Goal: Information Seeking & Learning: Compare options

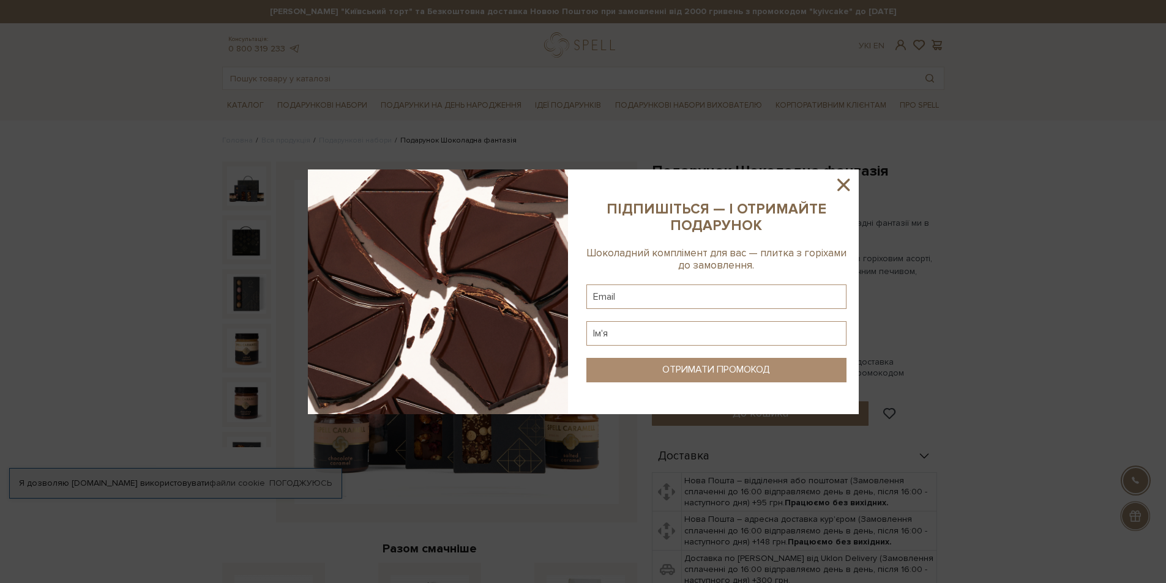
click at [844, 179] on icon at bounding box center [843, 184] width 21 height 21
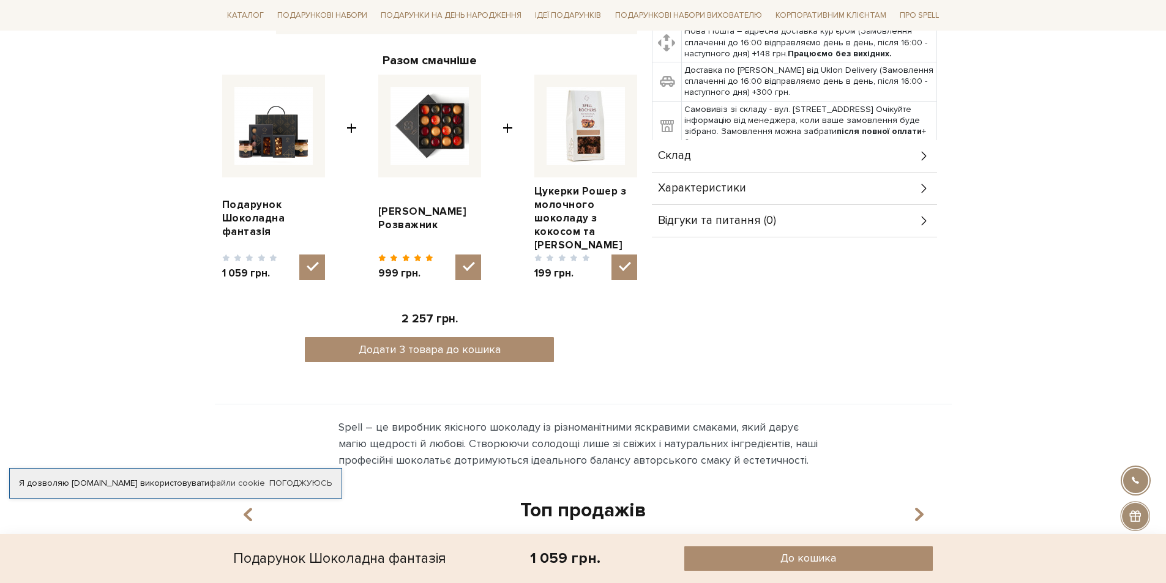
scroll to position [490, 0]
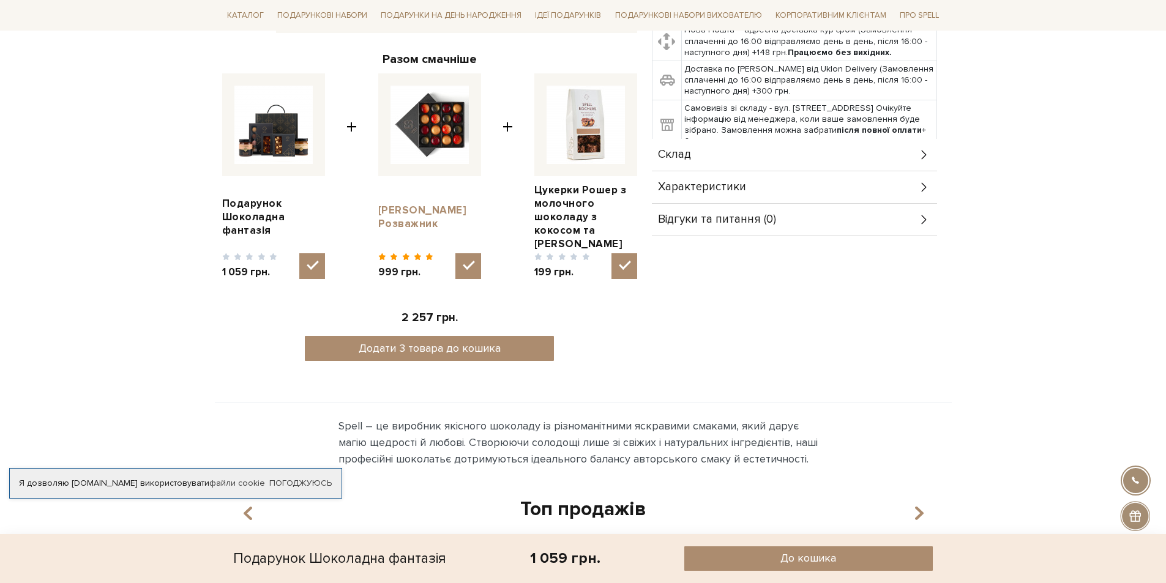
click at [387, 206] on link "[PERSON_NAME] Розважник" at bounding box center [429, 217] width 103 height 27
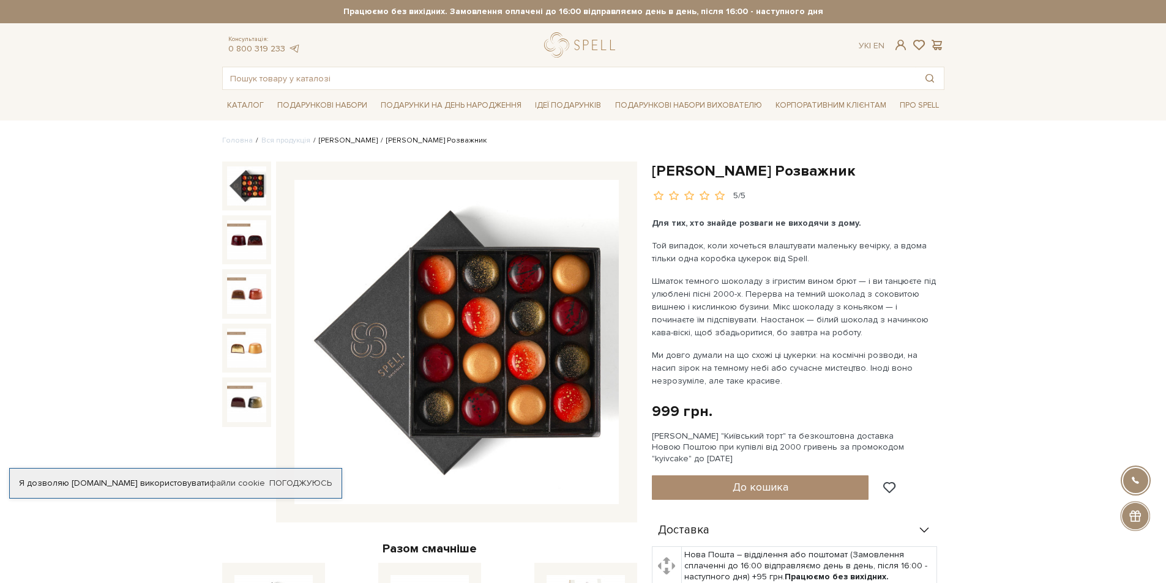
click at [332, 142] on link "[PERSON_NAME]" at bounding box center [348, 140] width 59 height 9
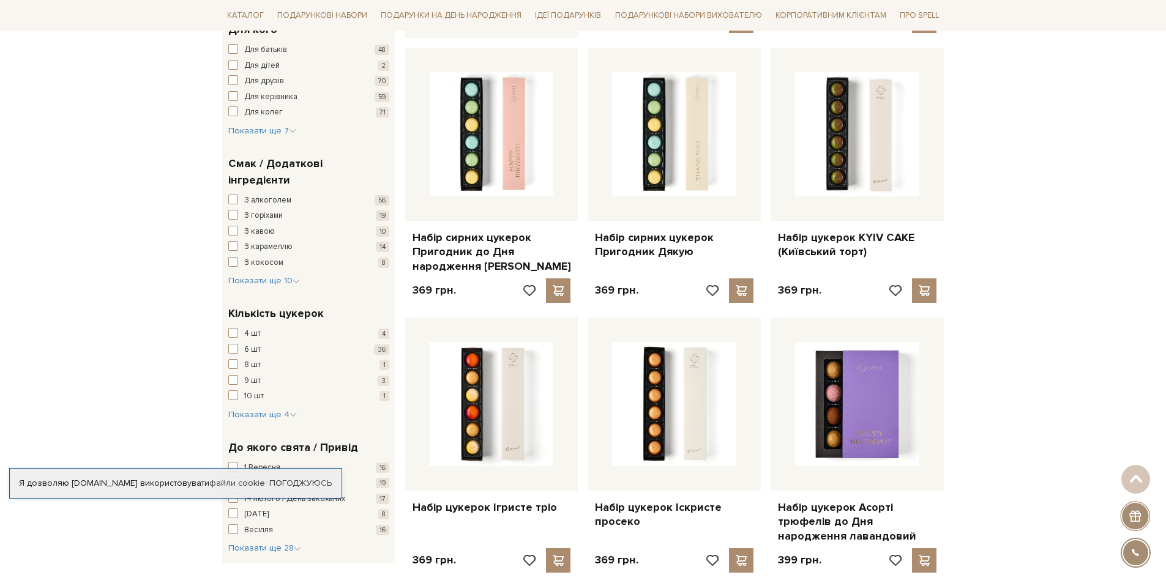
scroll to position [735, 0]
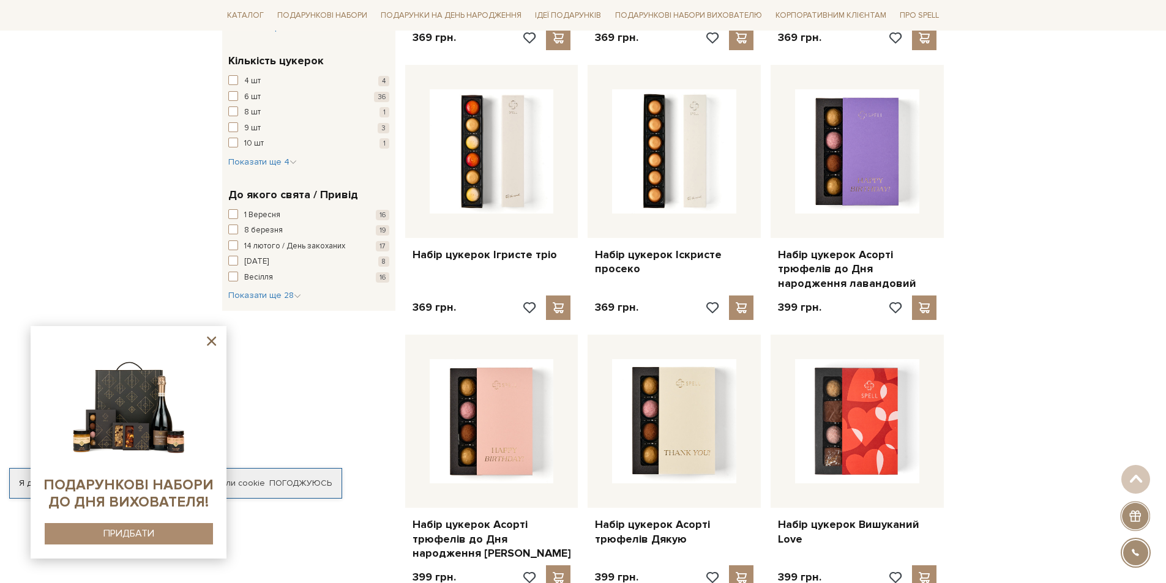
scroll to position [980, 0]
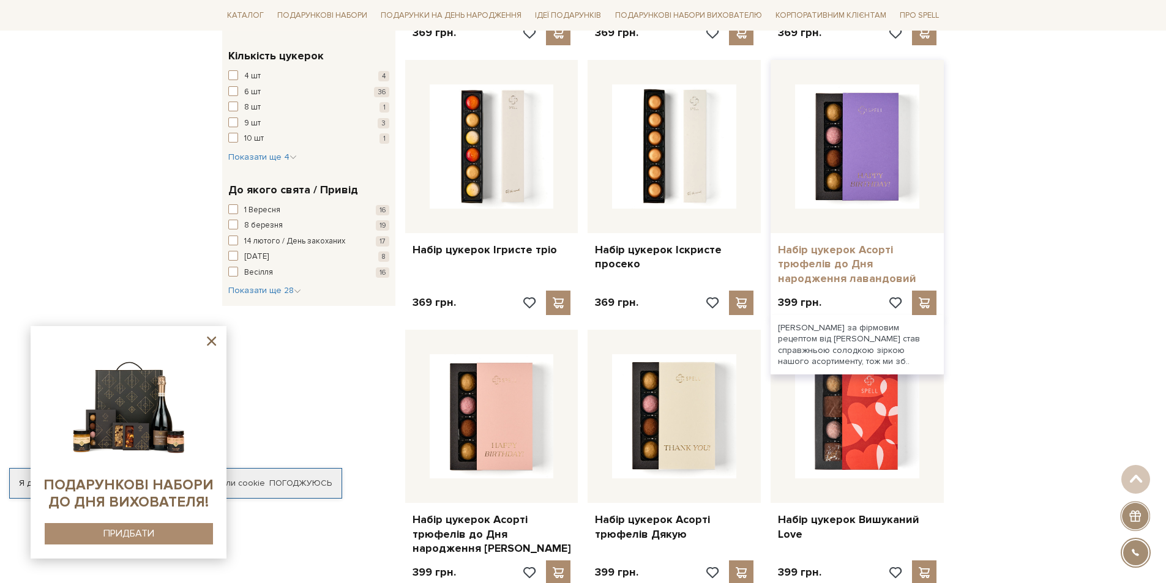
click at [794, 271] on link "Набір цукерок Асорті трюфелів до Дня народження лавандовий" at bounding box center [857, 264] width 159 height 43
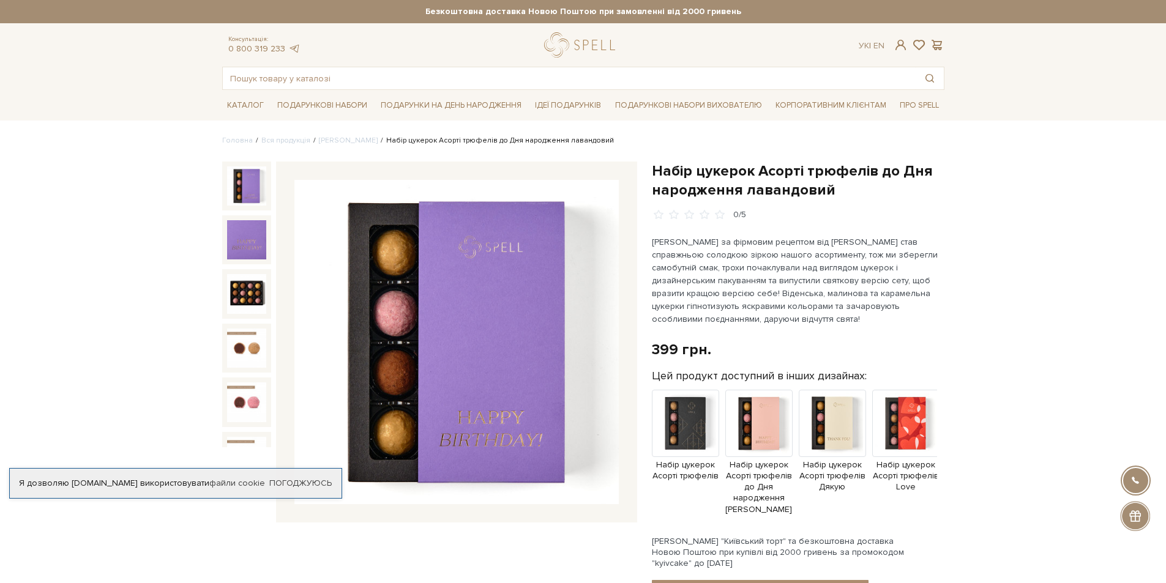
click at [736, 250] on p "Трюфель за фірмовим рецептом від Spell став справжньою солодкою зіркою нашого а…" at bounding box center [795, 281] width 287 height 90
click at [671, 268] on p "Трюфель за фірмовим рецептом від Spell став справжньою солодкою зіркою нашого а…" at bounding box center [795, 281] width 287 height 90
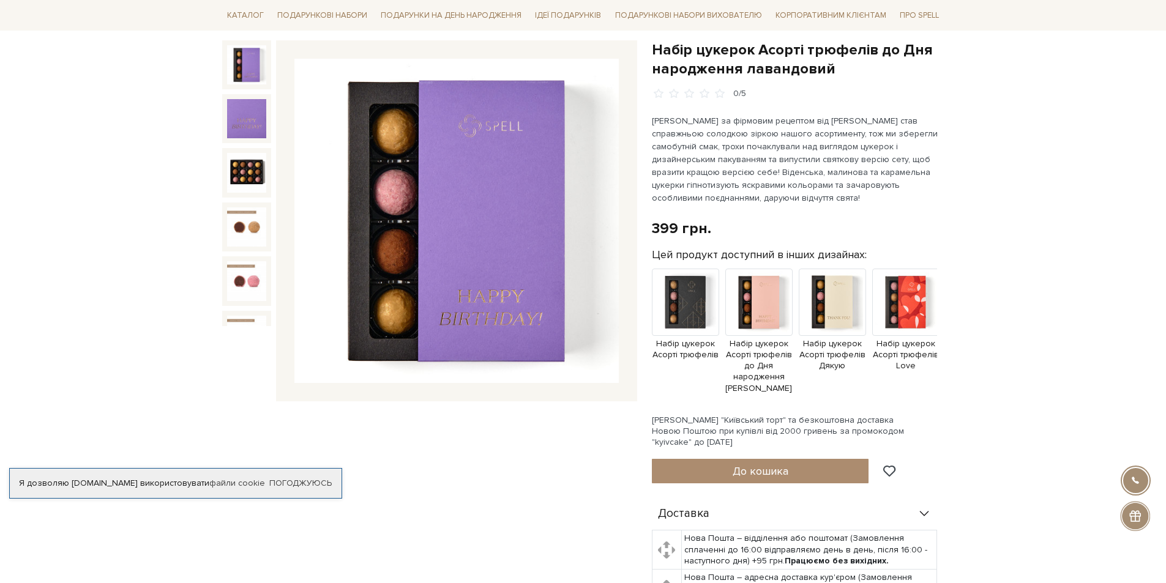
scroll to position [122, 0]
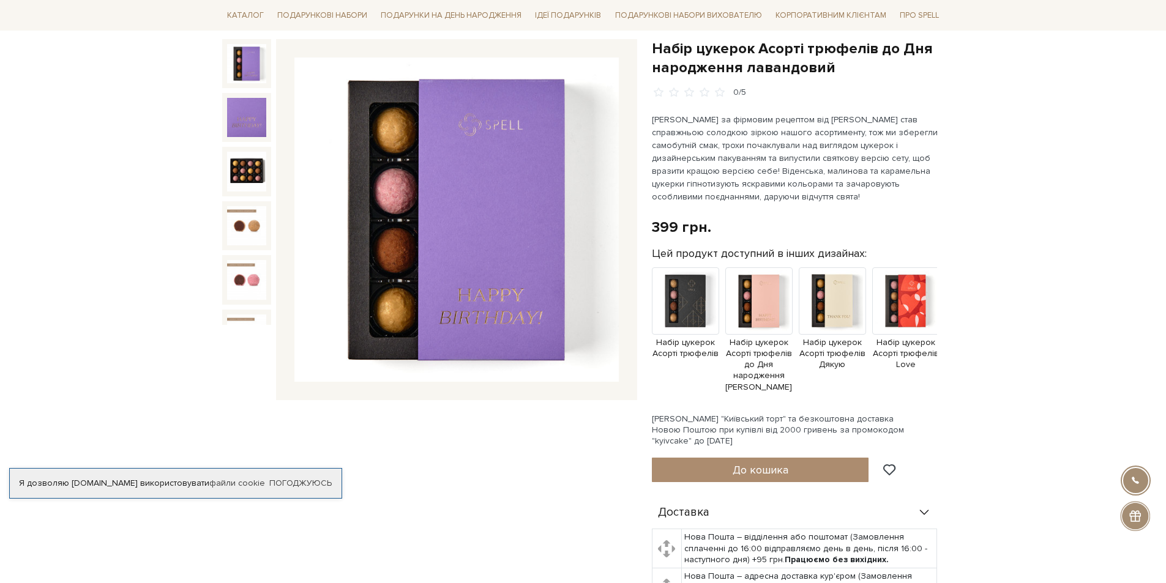
click at [500, 221] on img at bounding box center [456, 220] width 324 height 324
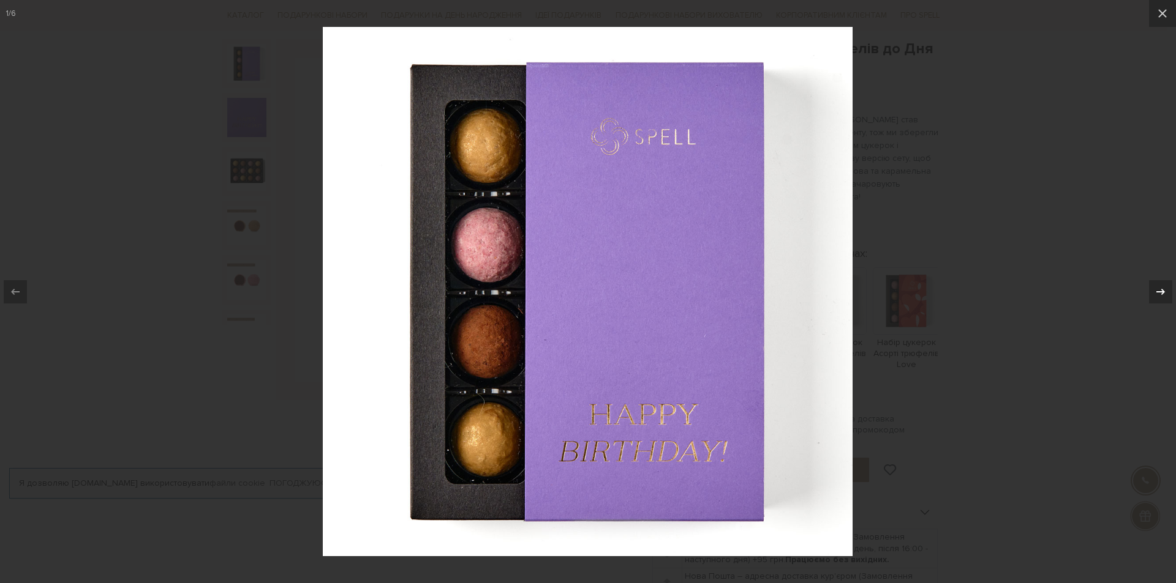
click at [1162, 291] on icon at bounding box center [1160, 291] width 9 height 6
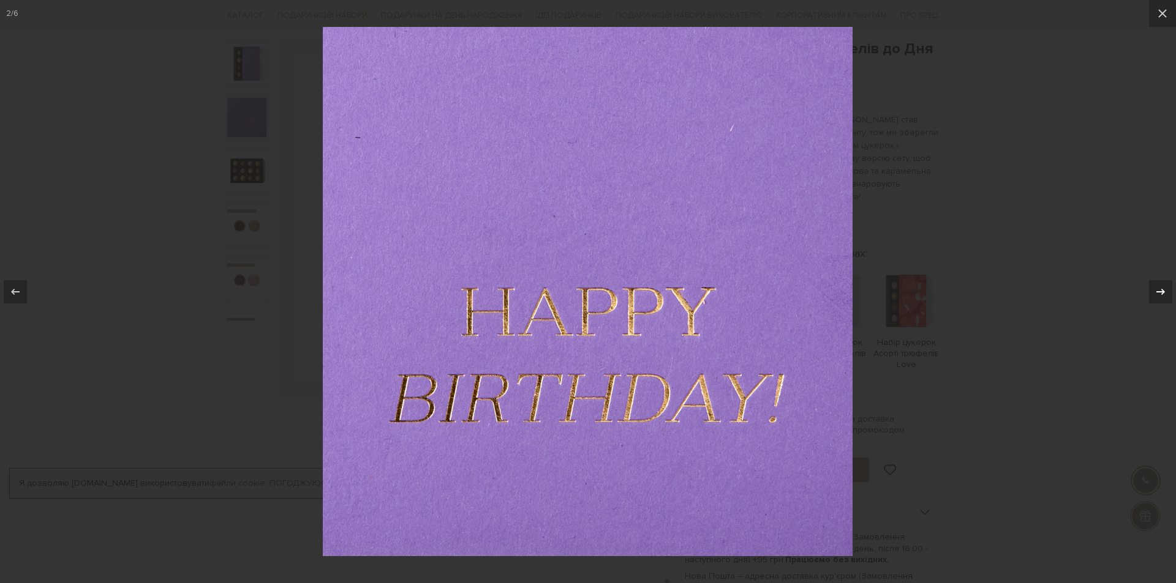
click at [1162, 291] on icon at bounding box center [1160, 291] width 9 height 6
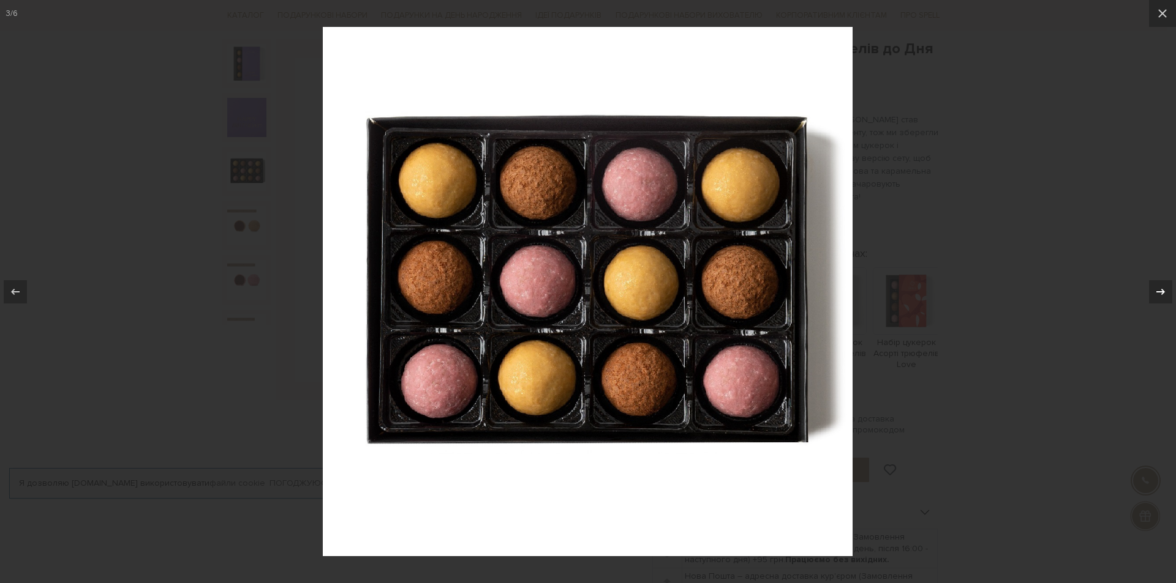
click at [1162, 291] on div "3 / 6" at bounding box center [588, 291] width 1176 height 583
click at [1162, 291] on icon at bounding box center [1160, 291] width 9 height 6
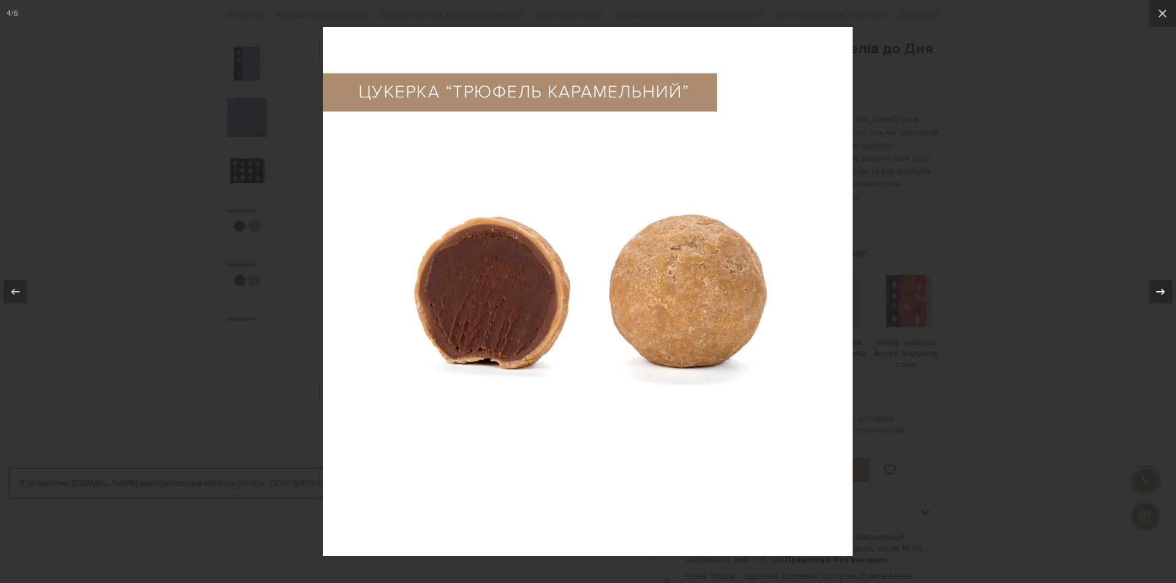
click at [1162, 291] on icon at bounding box center [1160, 291] width 9 height 6
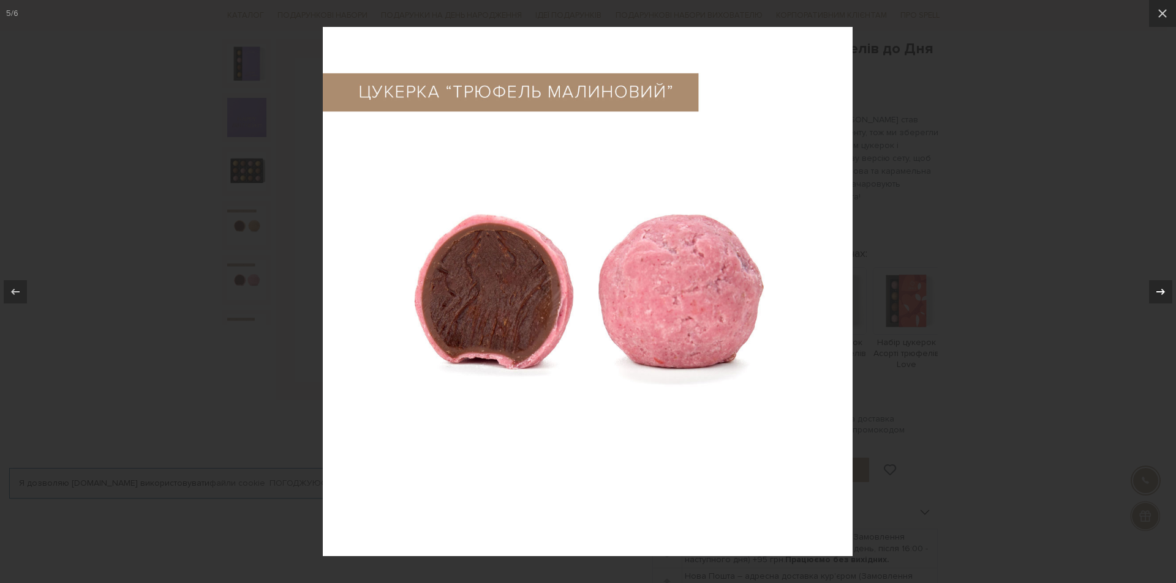
click at [1162, 291] on div "5 / 6" at bounding box center [588, 291] width 1176 height 583
click at [1162, 291] on icon at bounding box center [1160, 291] width 9 height 6
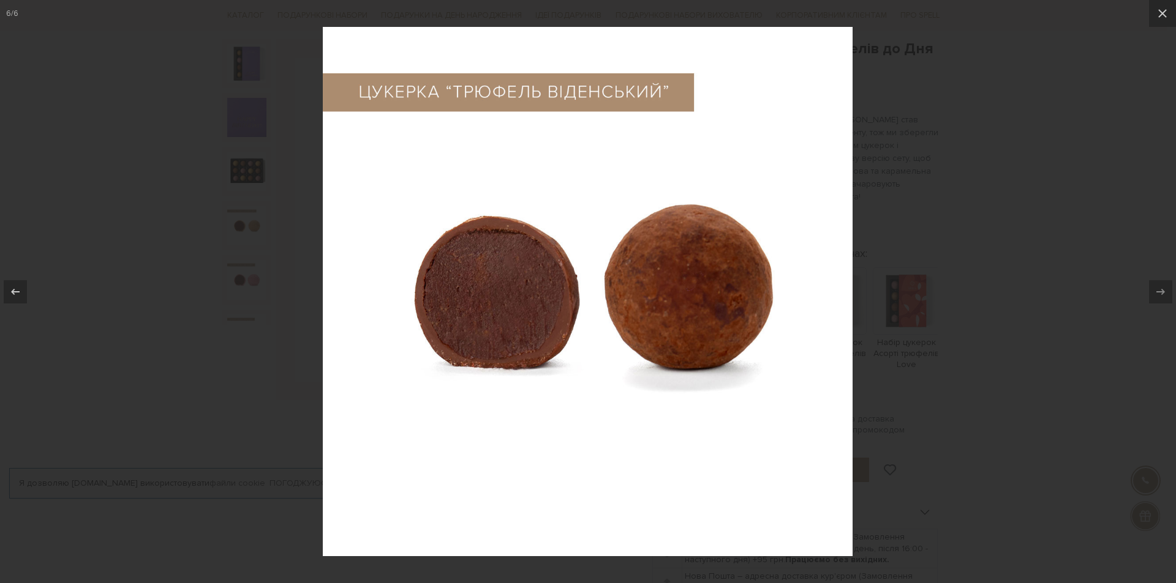
click at [1109, 285] on div at bounding box center [588, 291] width 1176 height 583
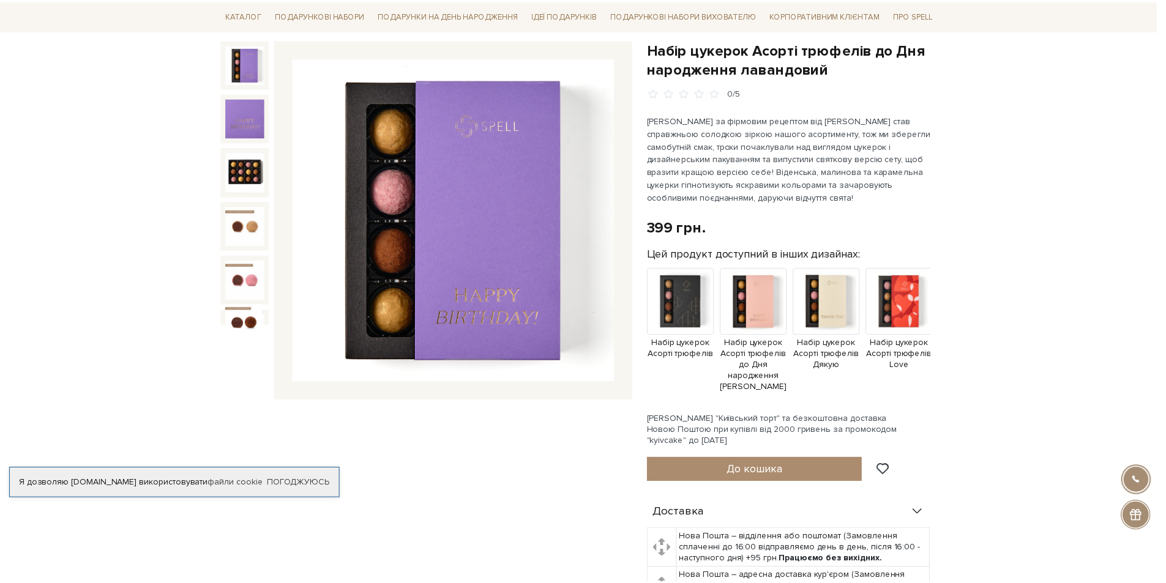
scroll to position [17, 0]
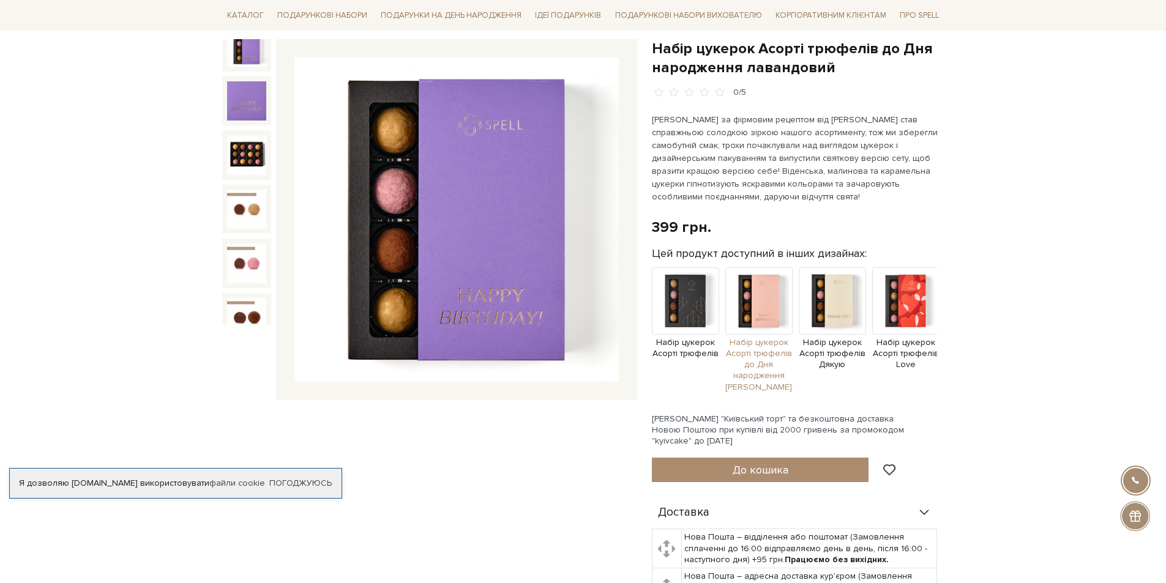
click at [758, 358] on span "Набір цукерок Асорті трюфелів до Дня народження [PERSON_NAME]" at bounding box center [759, 365] width 67 height 56
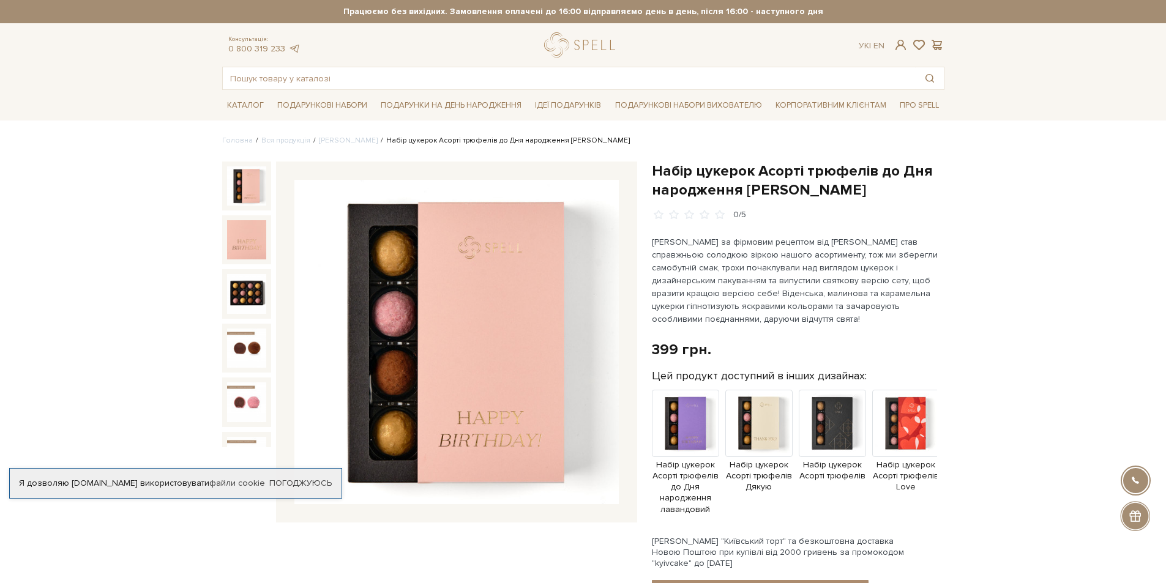
click at [726, 282] on p "[PERSON_NAME] за фірмовим рецептом від [PERSON_NAME] став справжньою солодкою з…" at bounding box center [795, 281] width 287 height 90
click at [385, 290] on img at bounding box center [456, 342] width 324 height 324
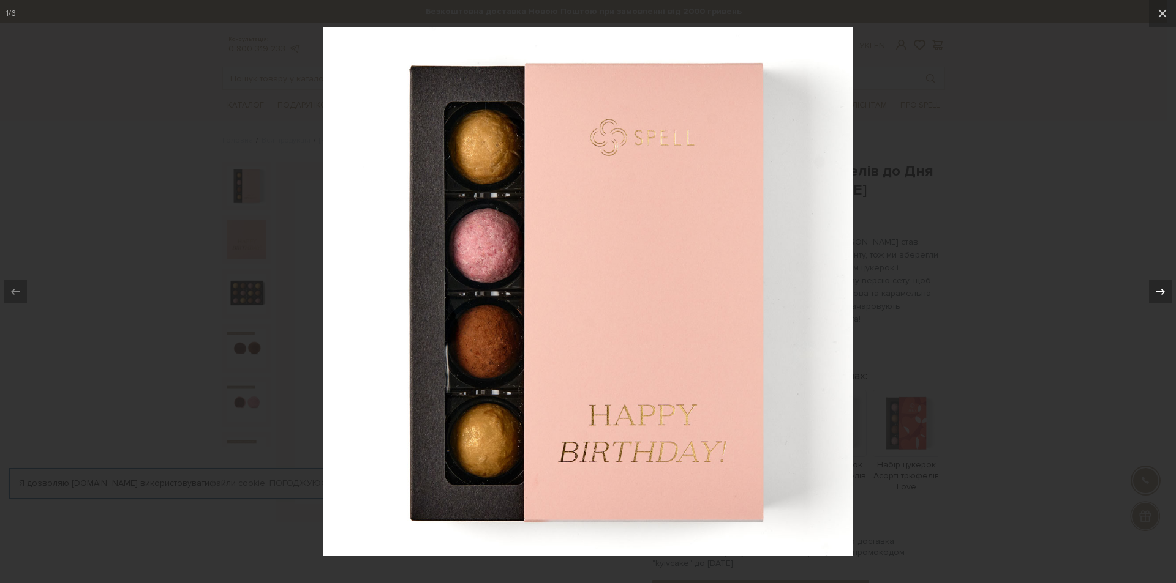
click at [1159, 291] on icon at bounding box center [1160, 291] width 9 height 6
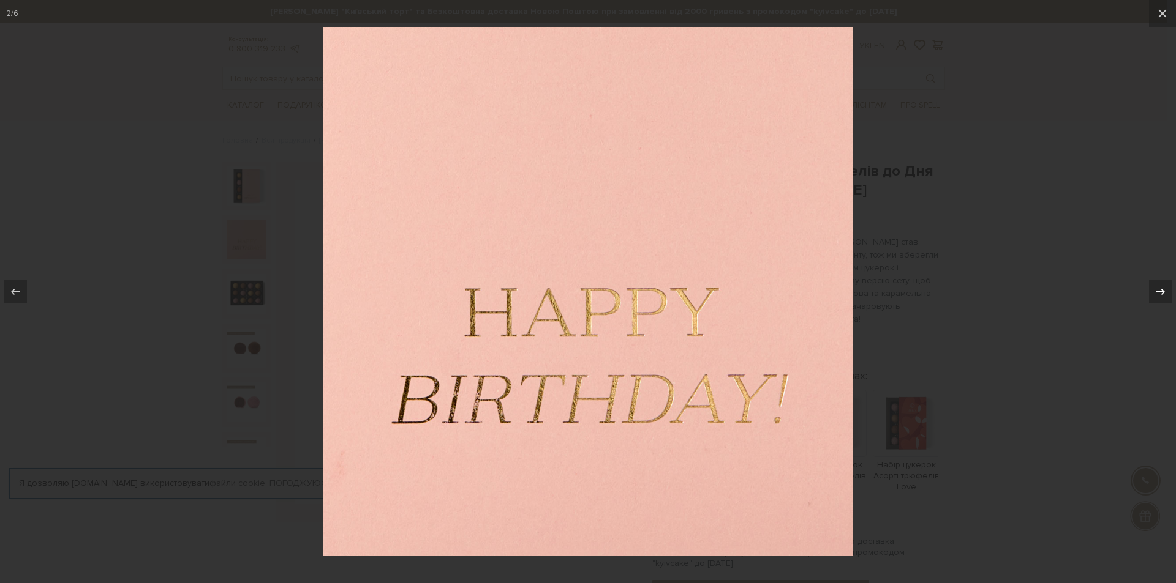
click at [1159, 291] on icon at bounding box center [1160, 291] width 9 height 6
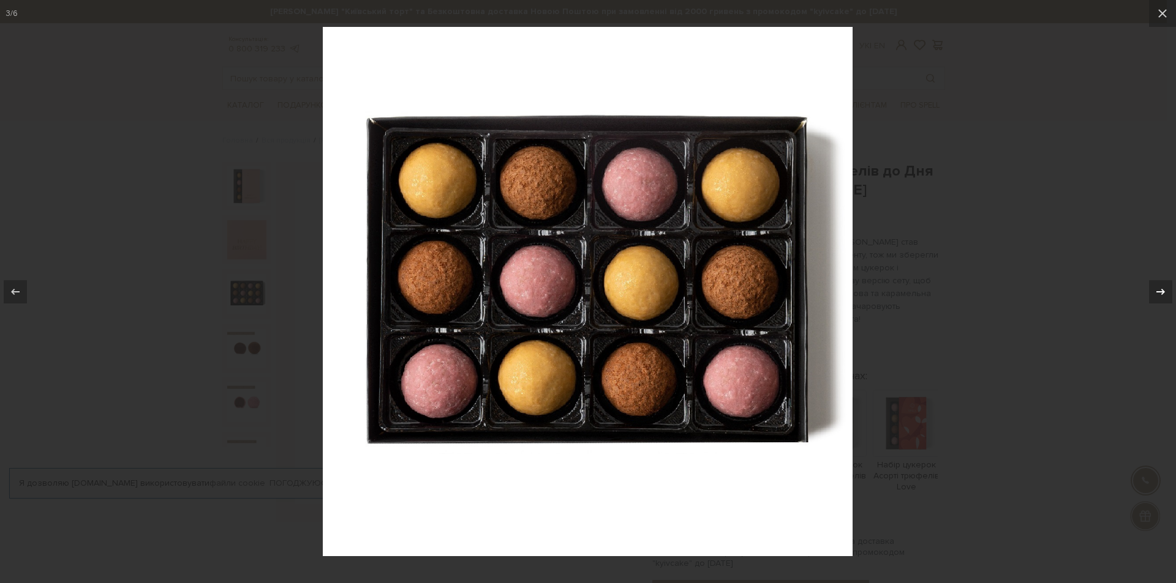
click at [1159, 291] on icon at bounding box center [1160, 291] width 9 height 6
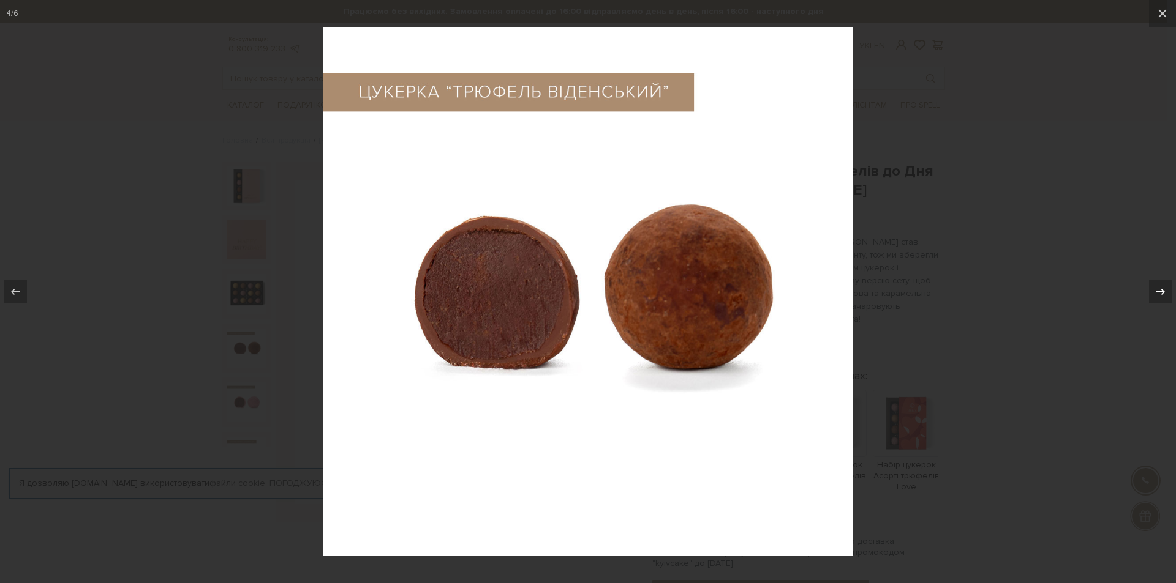
click at [1159, 291] on icon at bounding box center [1160, 291] width 9 height 6
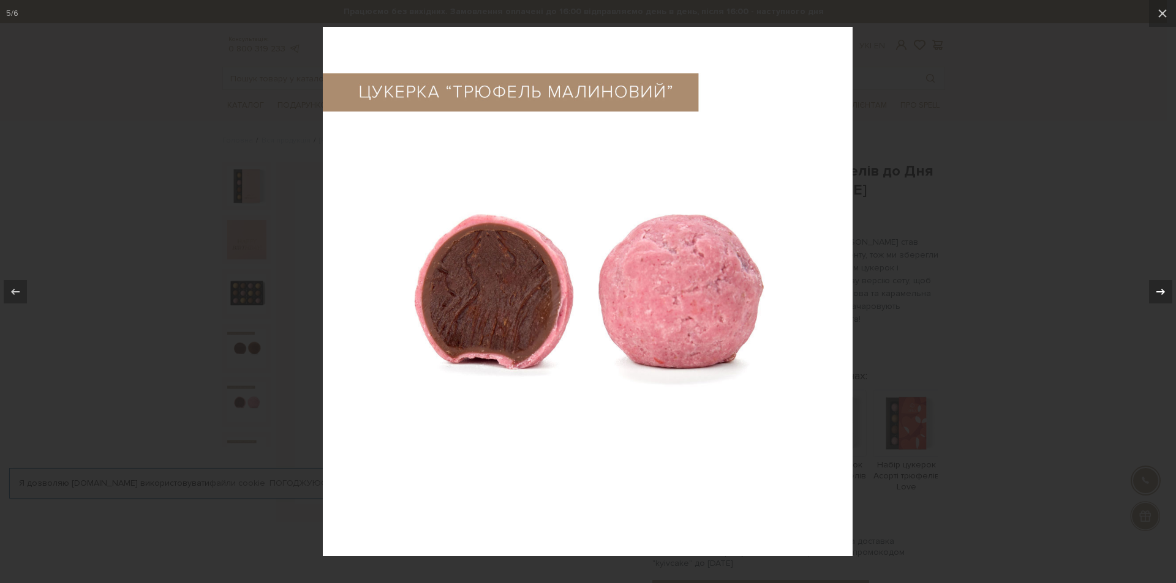
click at [1159, 291] on icon at bounding box center [1160, 291] width 9 height 6
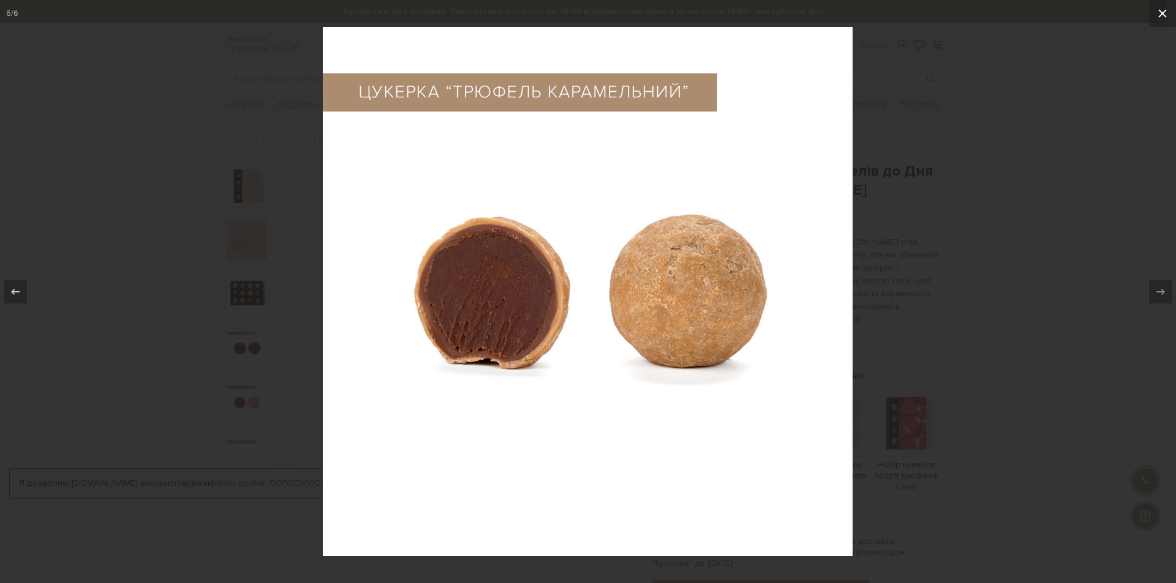
click at [1160, 19] on icon at bounding box center [1162, 13] width 15 height 15
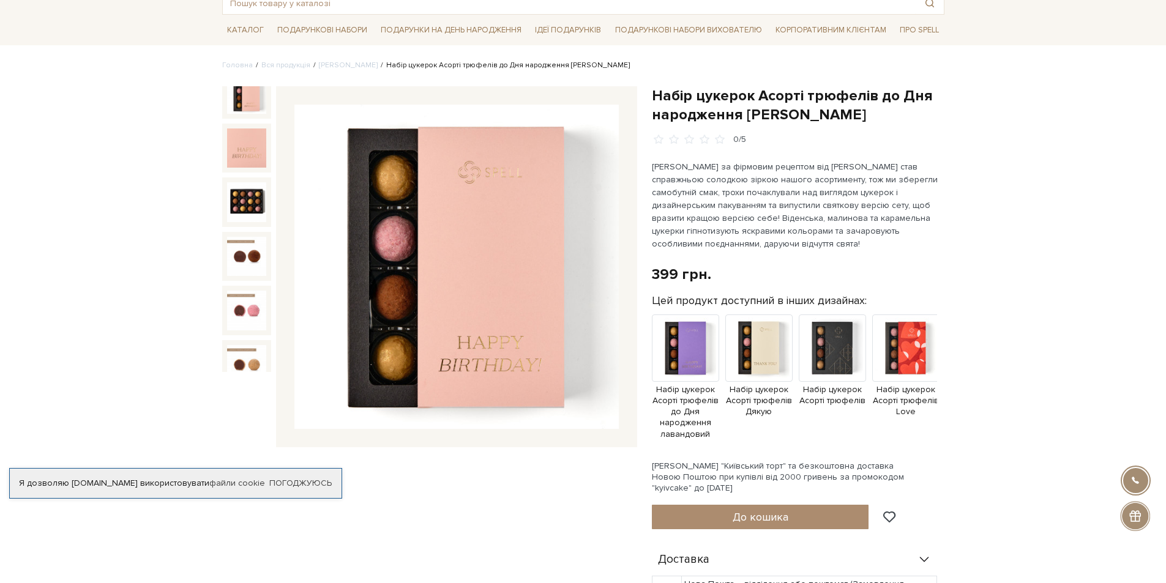
scroll to position [61, 0]
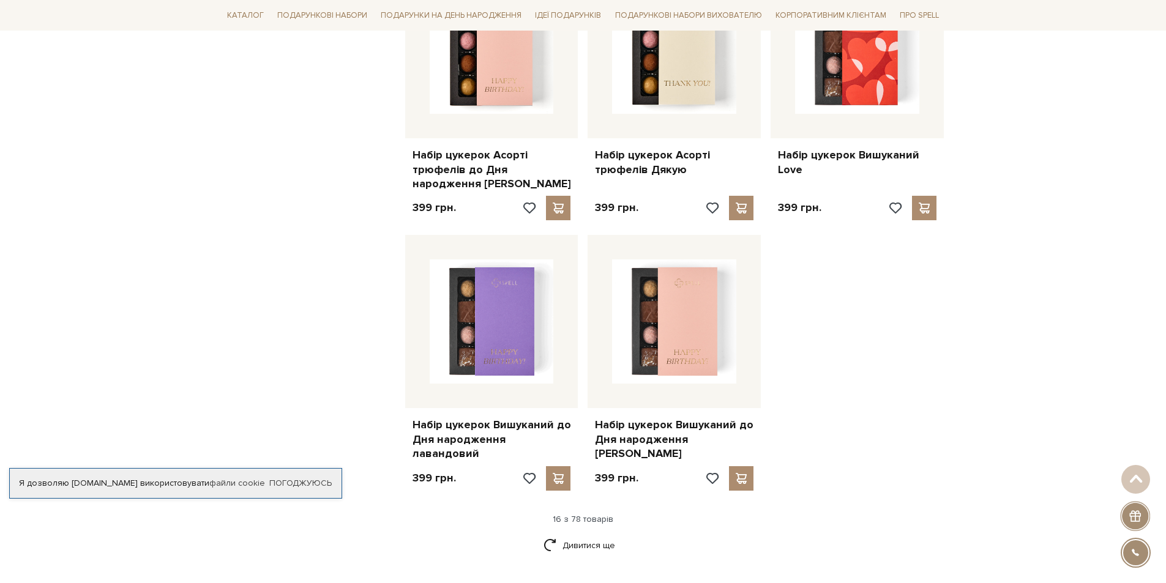
scroll to position [1347, 0]
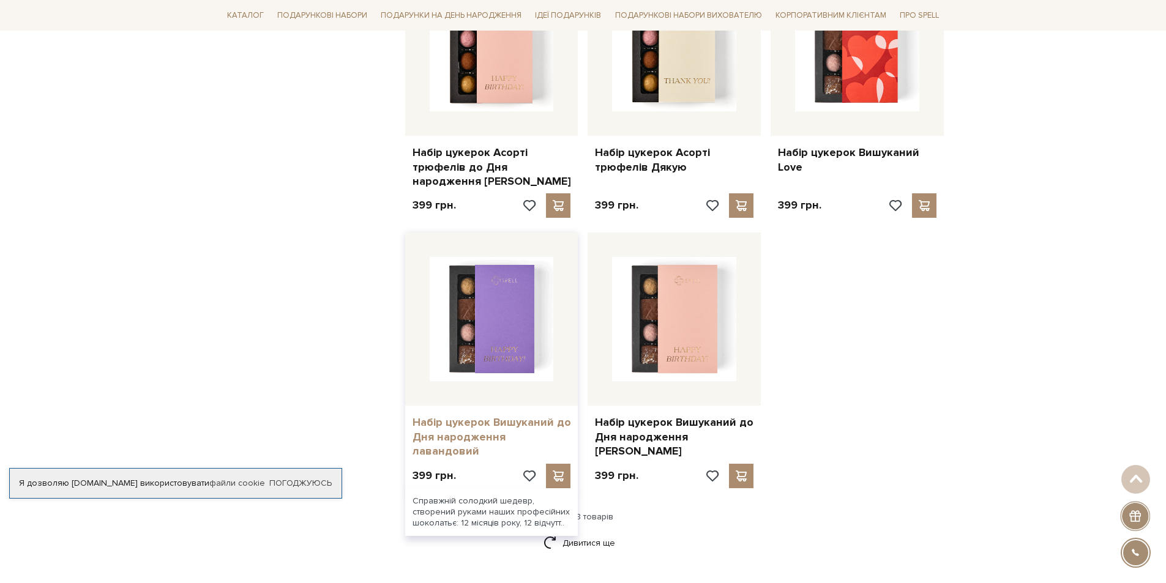
click at [484, 421] on link "Набір цукерок Вишуканий до Дня народження лавандовий" at bounding box center [492, 437] width 159 height 43
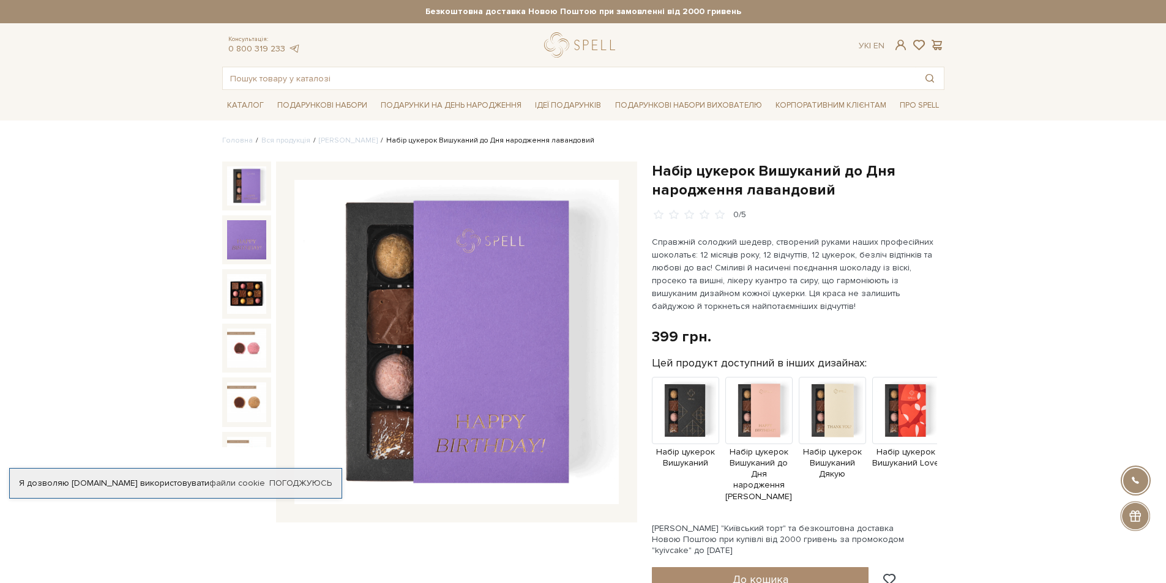
click at [716, 282] on p "Справжній солодкий шедевр, створений руками наших професійних шоколатьє: 12 міс…" at bounding box center [795, 274] width 287 height 77
click at [530, 318] on img at bounding box center [456, 342] width 324 height 324
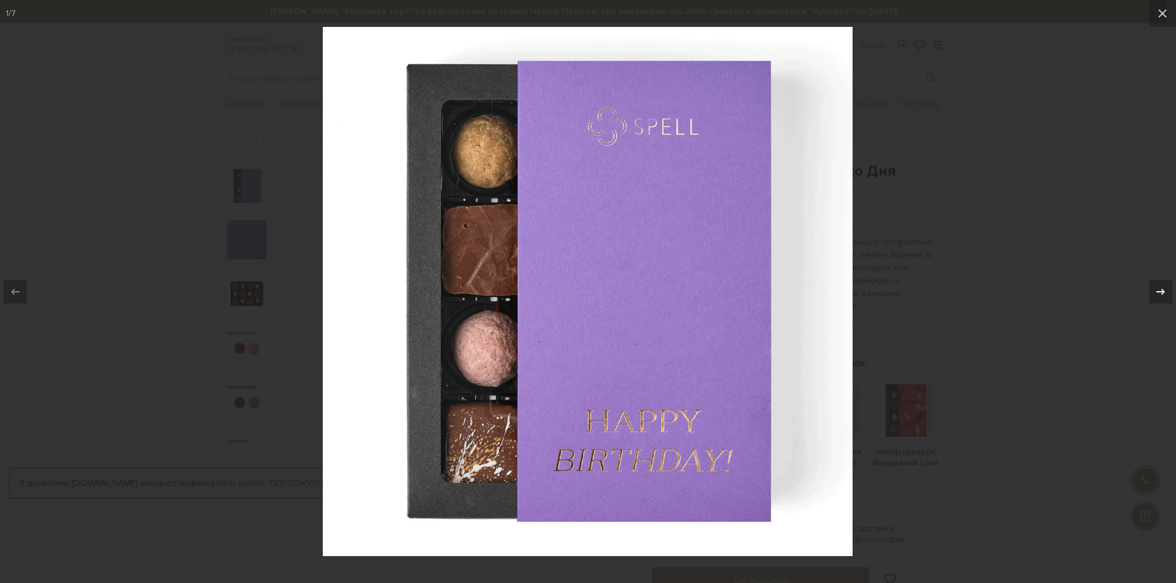
click at [1158, 304] on button at bounding box center [1154, 291] width 43 height 61
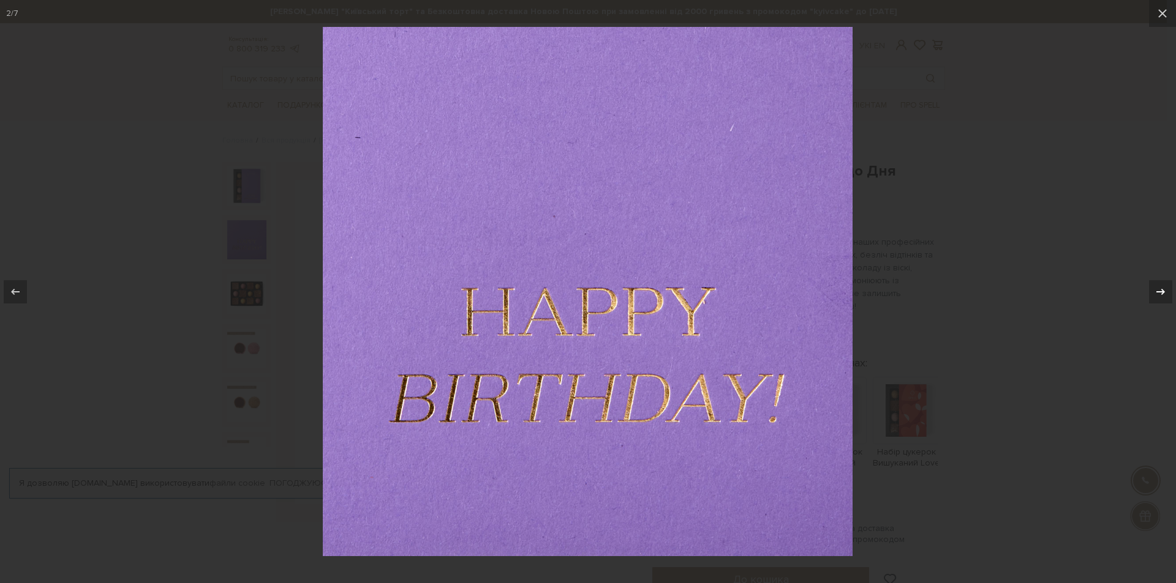
click at [1158, 304] on button at bounding box center [1154, 291] width 43 height 61
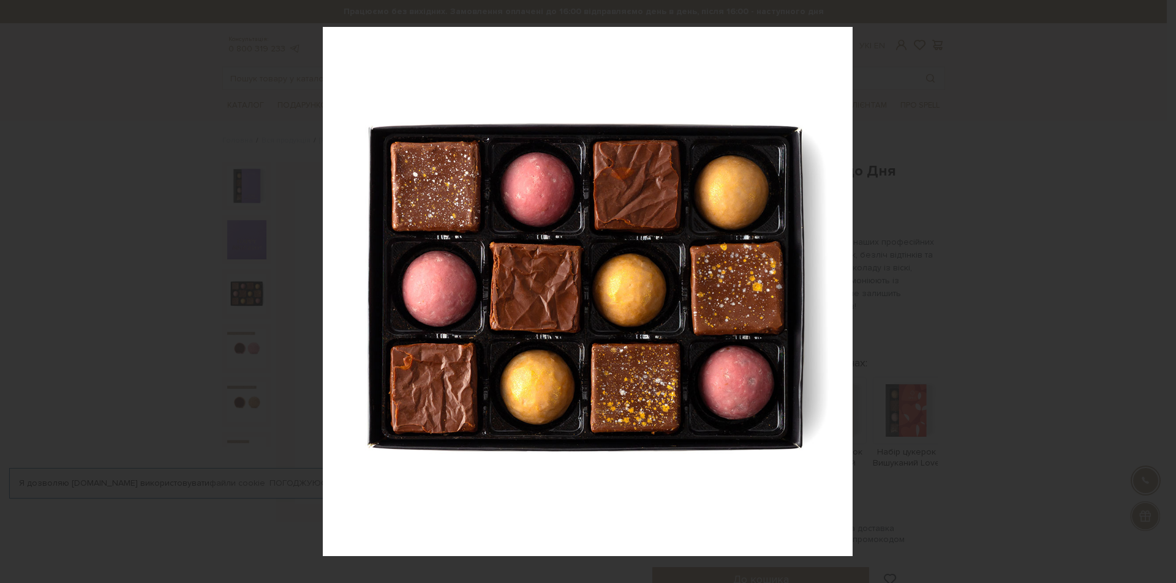
click at [1158, 304] on div "3 / 7" at bounding box center [588, 291] width 1176 height 583
click at [1153, 294] on icon at bounding box center [1160, 292] width 15 height 15
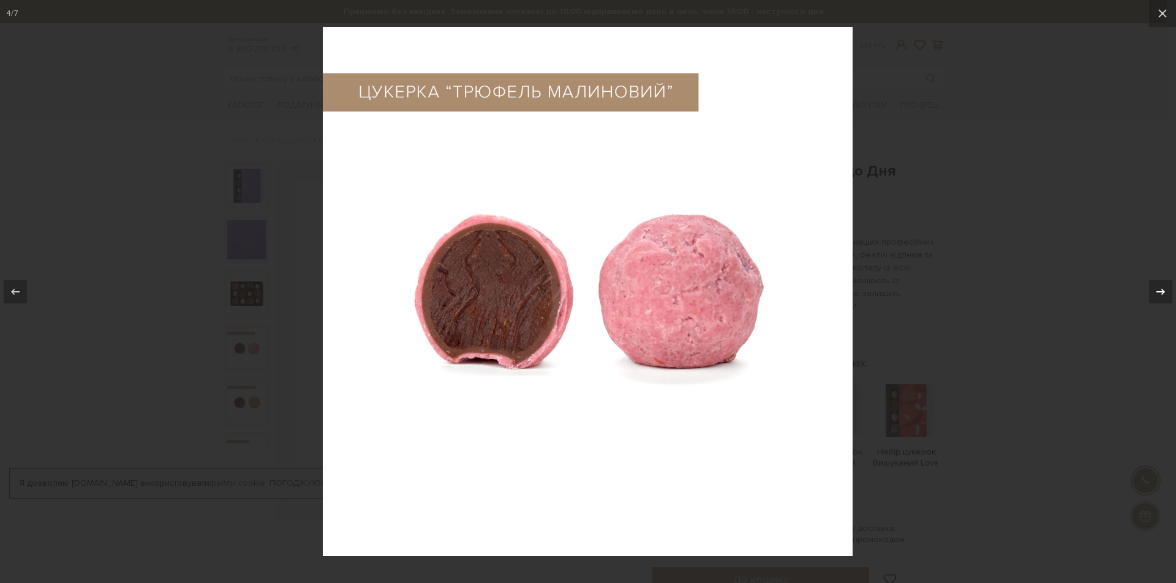
click at [1153, 294] on icon at bounding box center [1160, 292] width 15 height 15
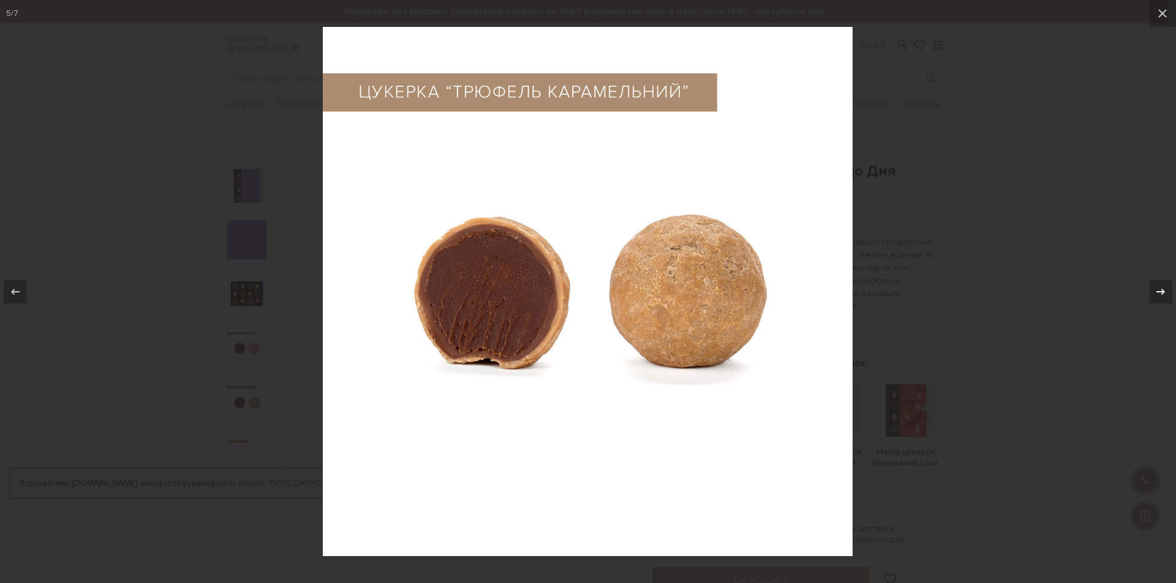
click at [1153, 294] on icon at bounding box center [1160, 292] width 15 height 15
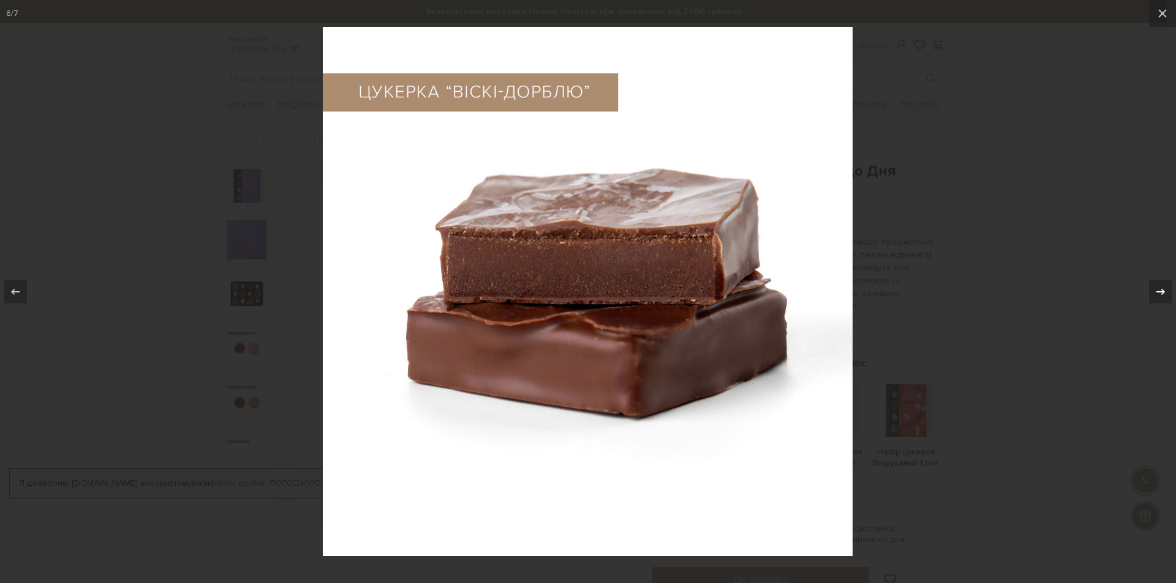
click at [1153, 294] on icon at bounding box center [1160, 292] width 15 height 15
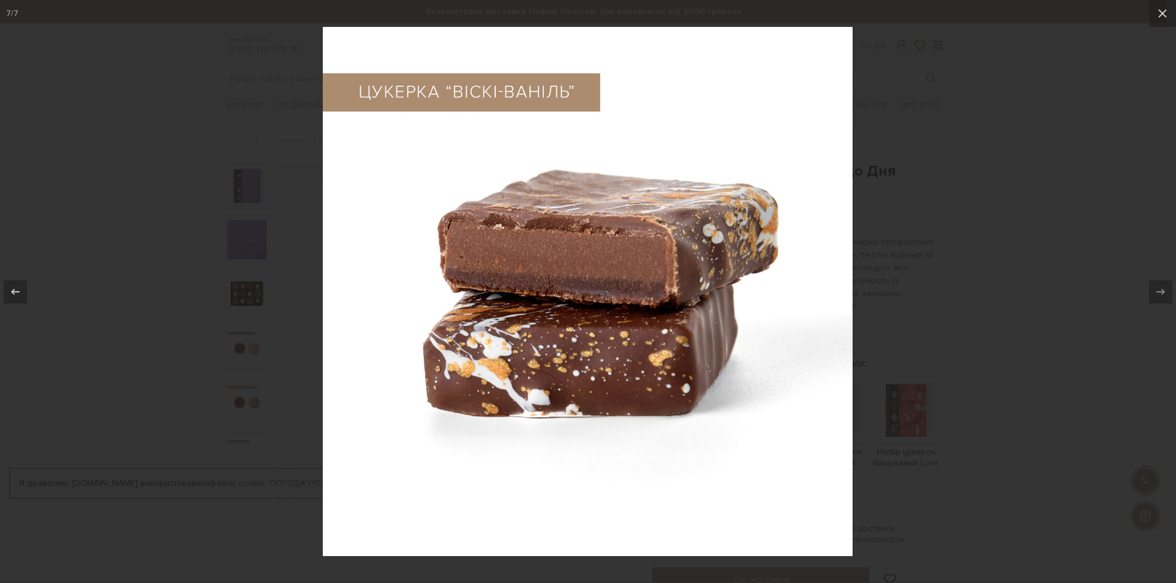
click at [1056, 288] on div at bounding box center [588, 291] width 1176 height 583
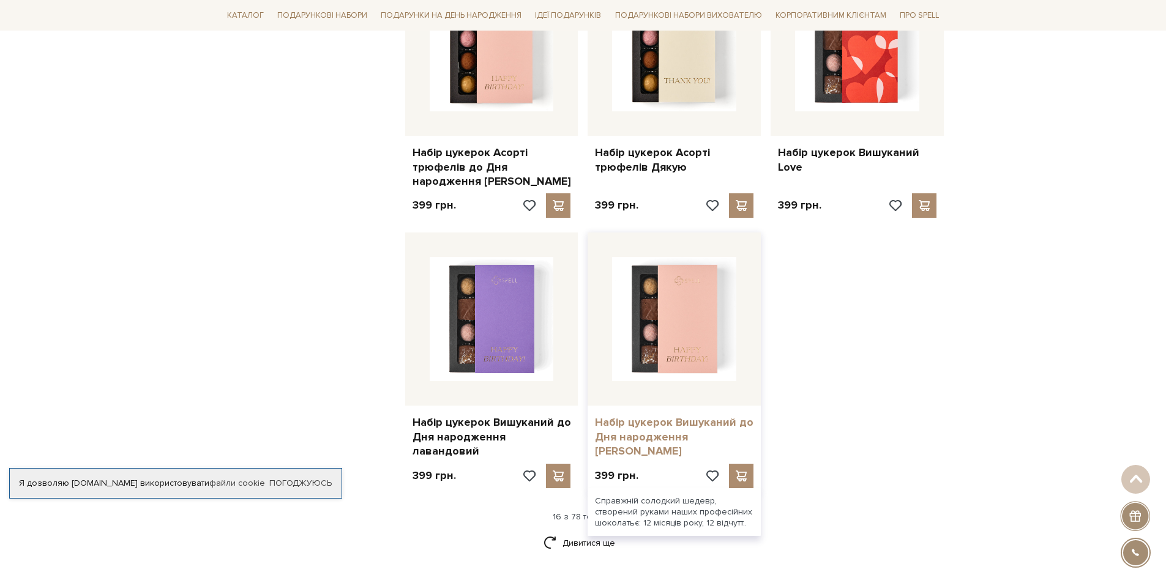
click at [637, 426] on link "Набір цукерок Вишуканий до Дня народження [PERSON_NAME]" at bounding box center [674, 437] width 159 height 43
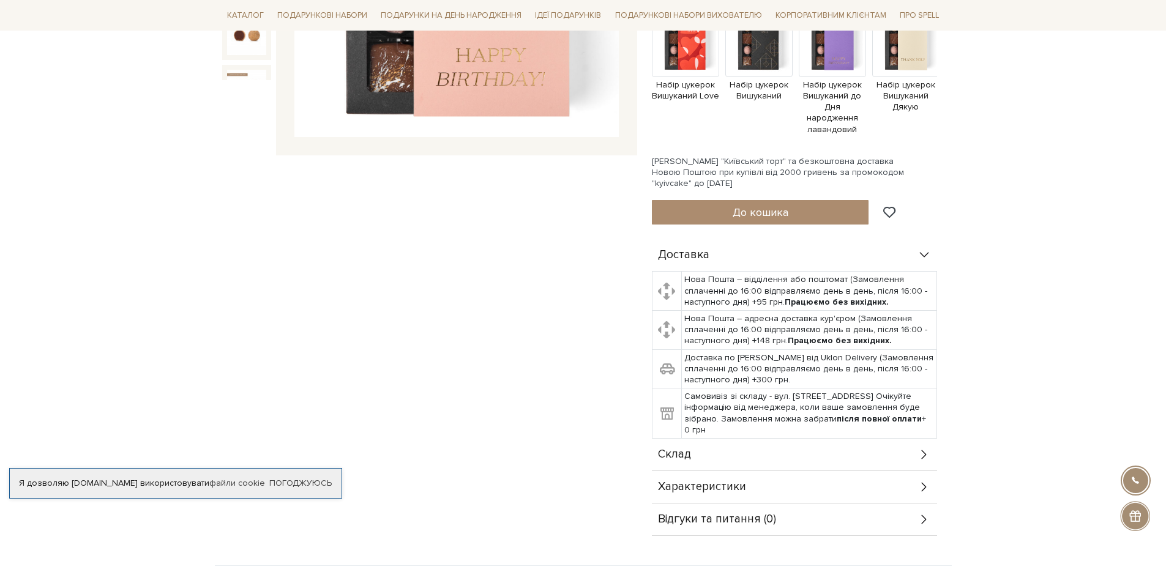
scroll to position [429, 0]
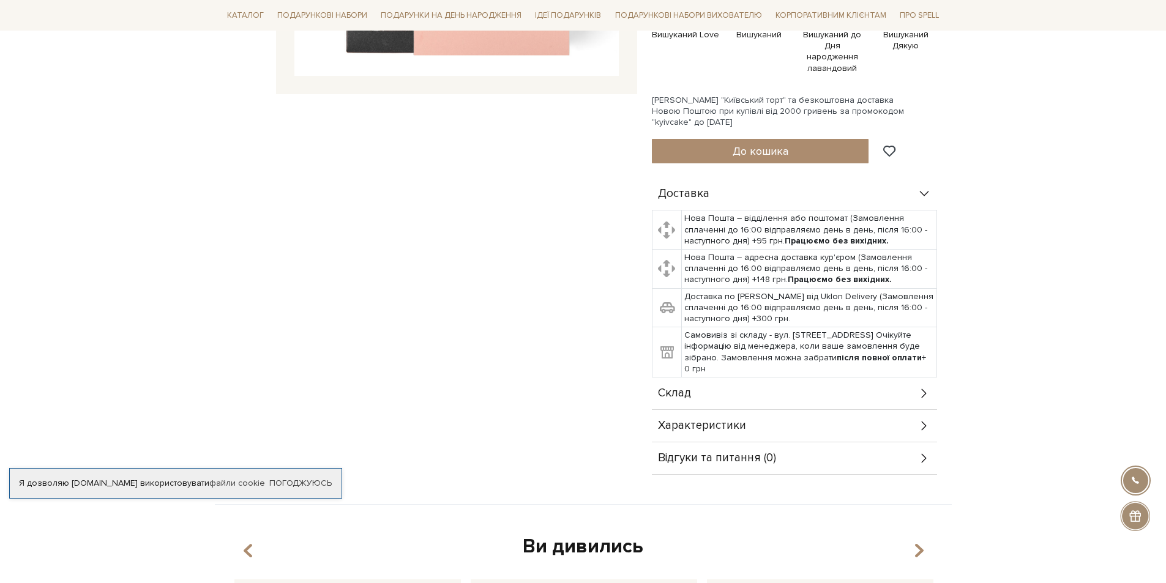
click at [854, 412] on div "Характеристики" at bounding box center [794, 426] width 285 height 32
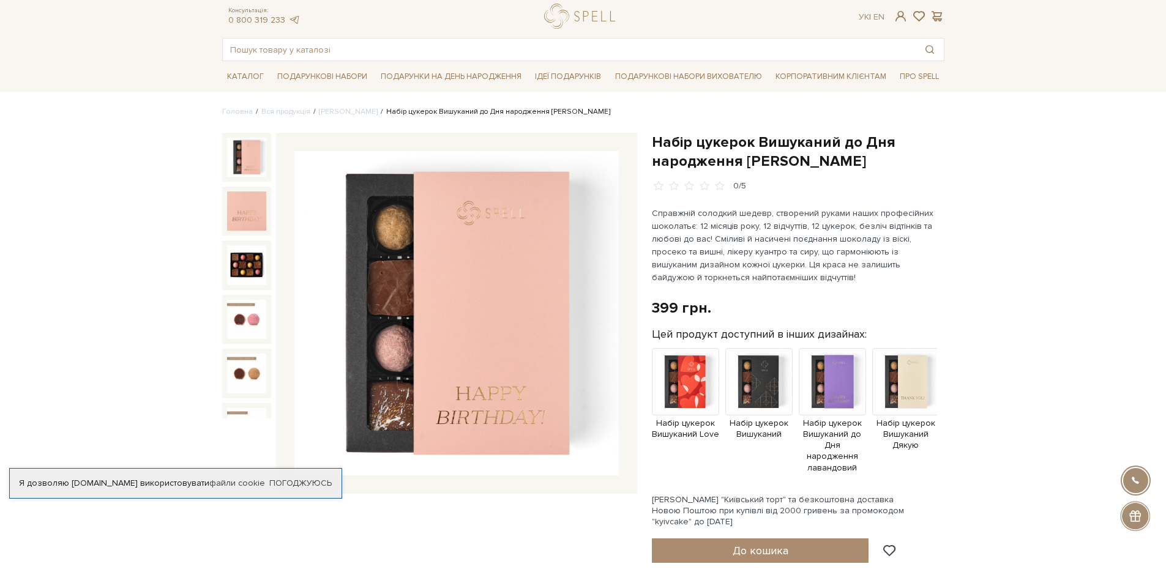
scroll to position [0, 0]
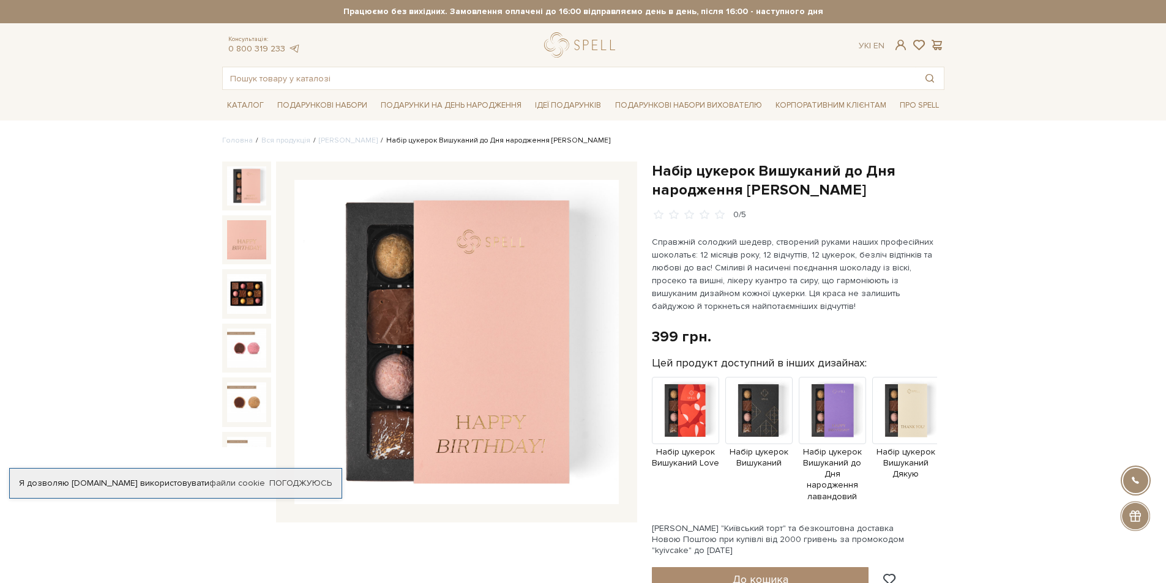
click at [460, 332] on img at bounding box center [456, 342] width 324 height 324
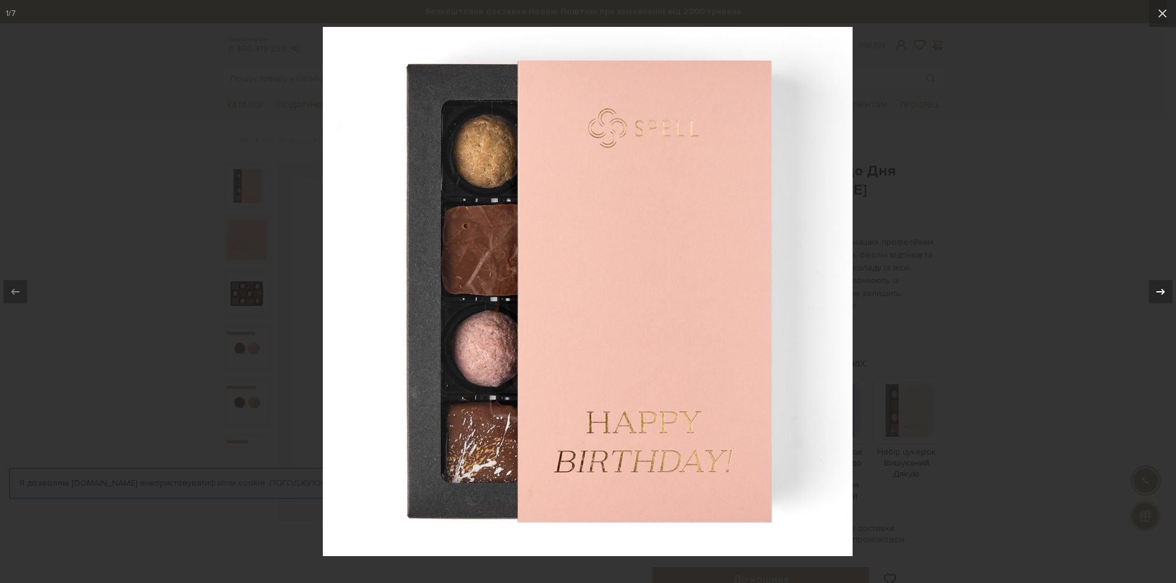
click at [1156, 287] on icon at bounding box center [1160, 292] width 15 height 15
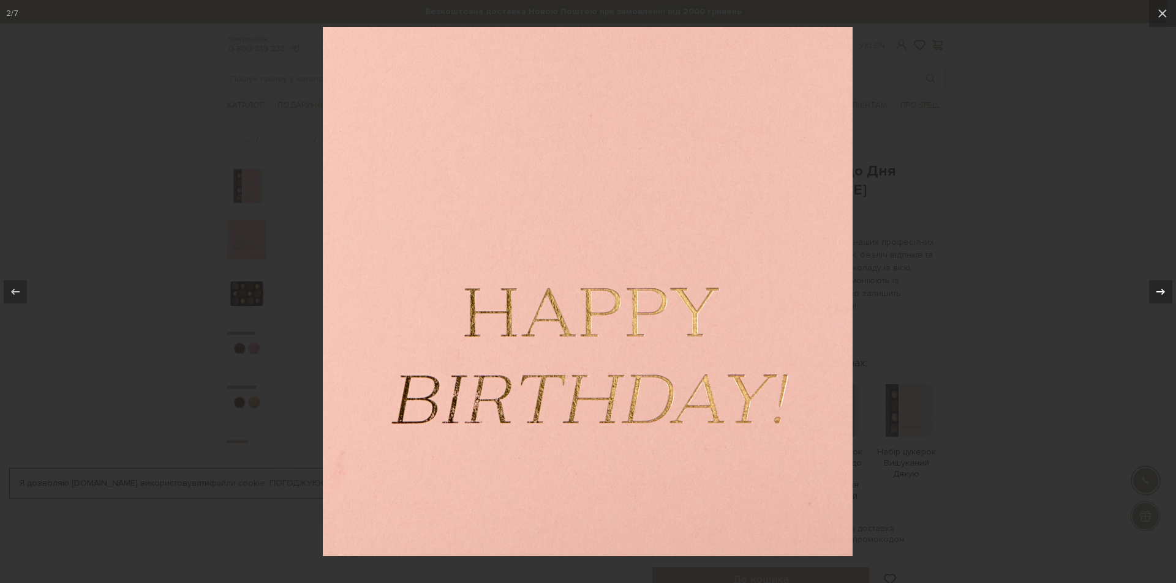
click at [1156, 287] on icon at bounding box center [1160, 292] width 15 height 15
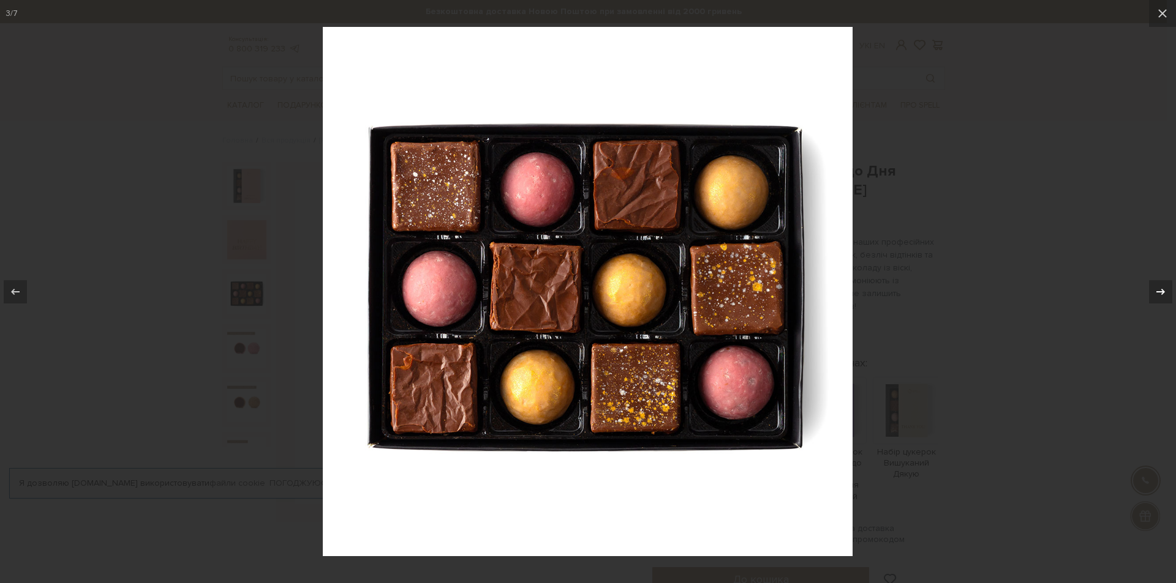
click at [1156, 287] on icon at bounding box center [1160, 292] width 15 height 15
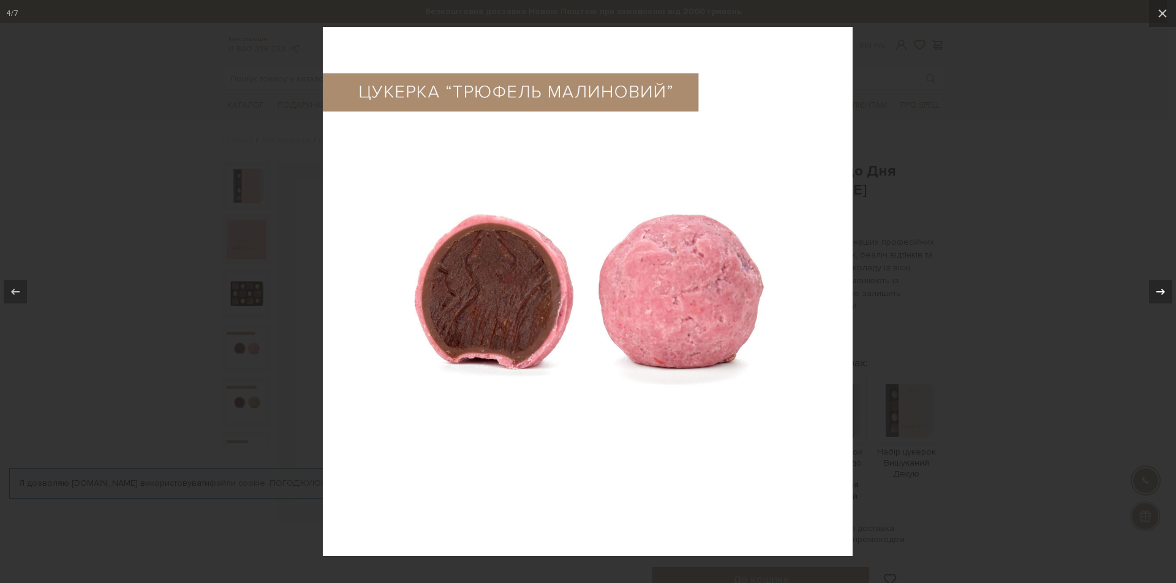
click at [1156, 287] on icon at bounding box center [1160, 292] width 15 height 15
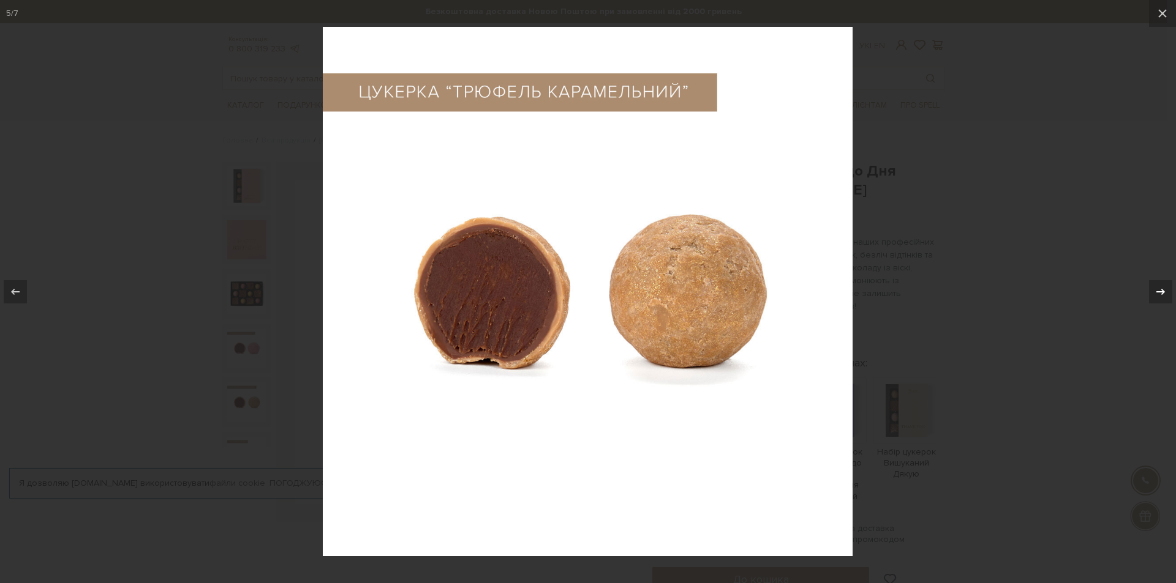
click at [1156, 287] on icon at bounding box center [1160, 292] width 15 height 15
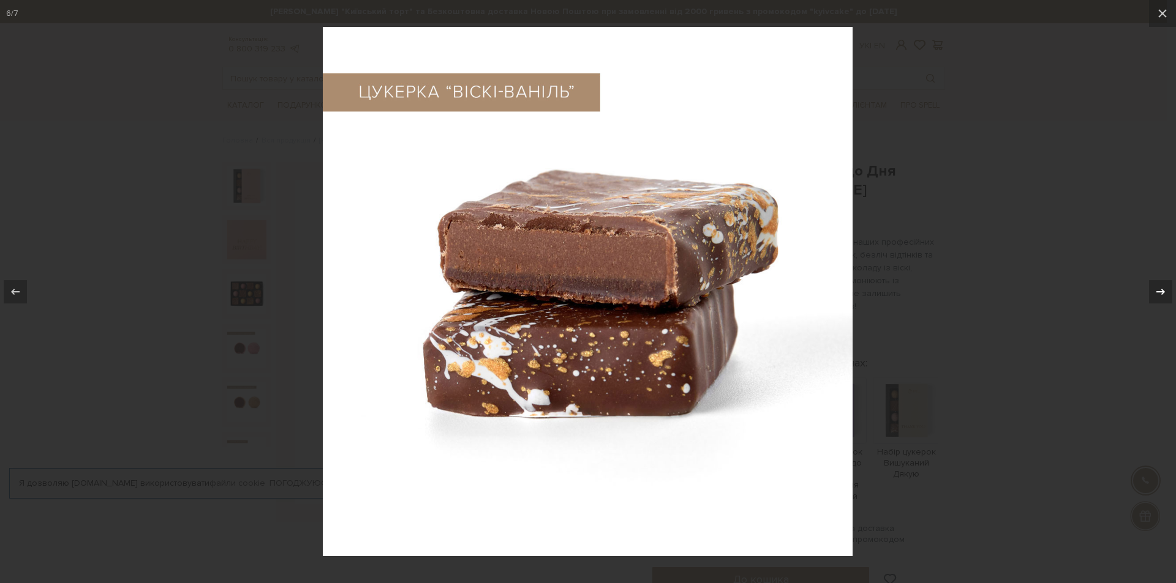
click at [1156, 287] on icon at bounding box center [1160, 292] width 15 height 15
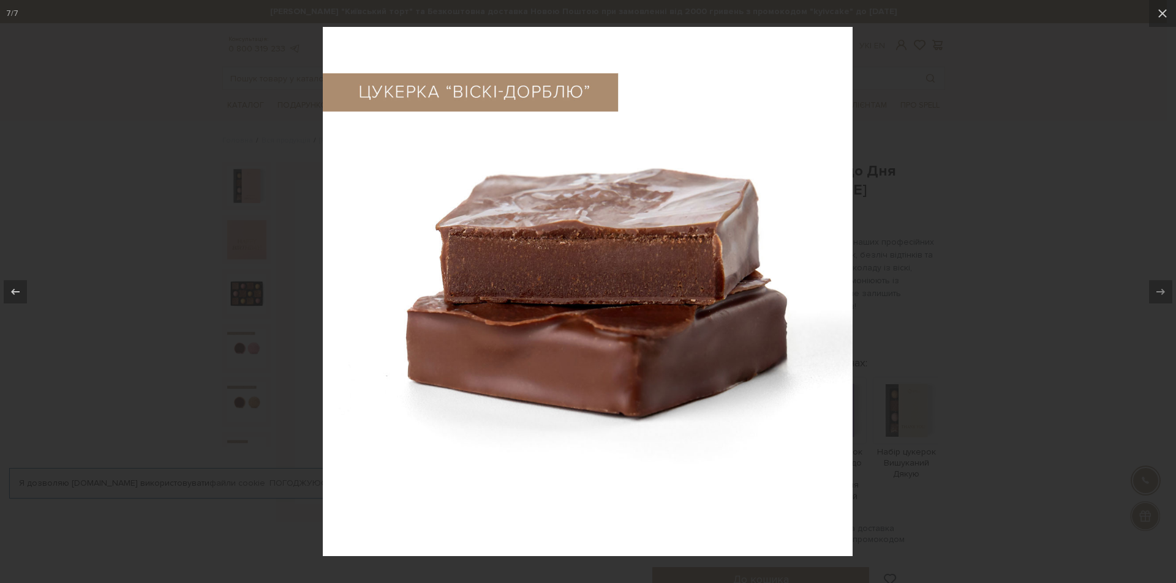
click at [1021, 212] on div at bounding box center [588, 291] width 1176 height 583
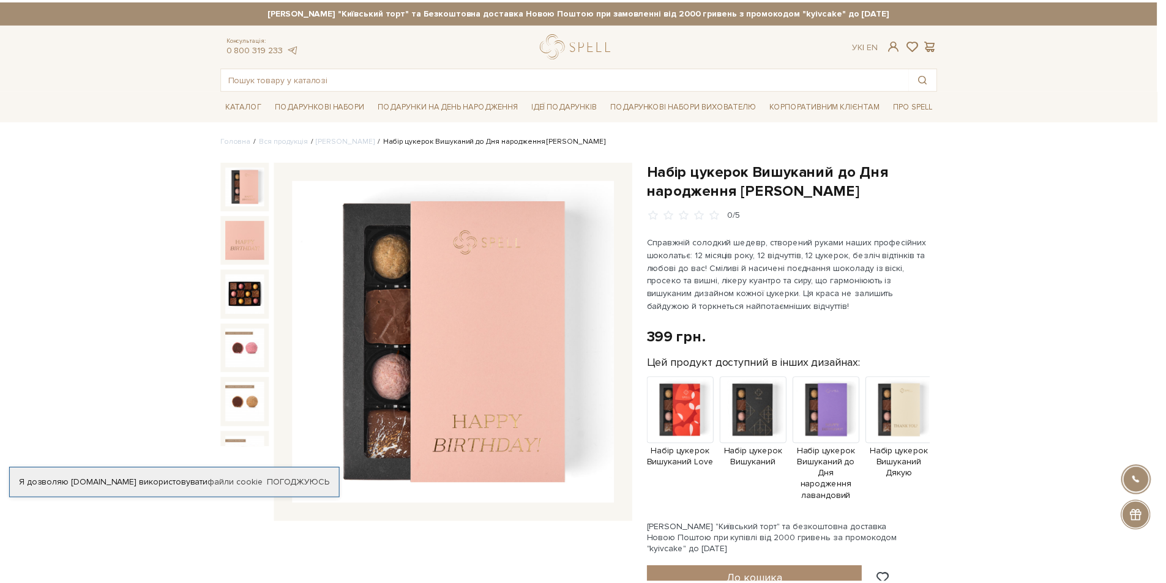
scroll to position [78, 0]
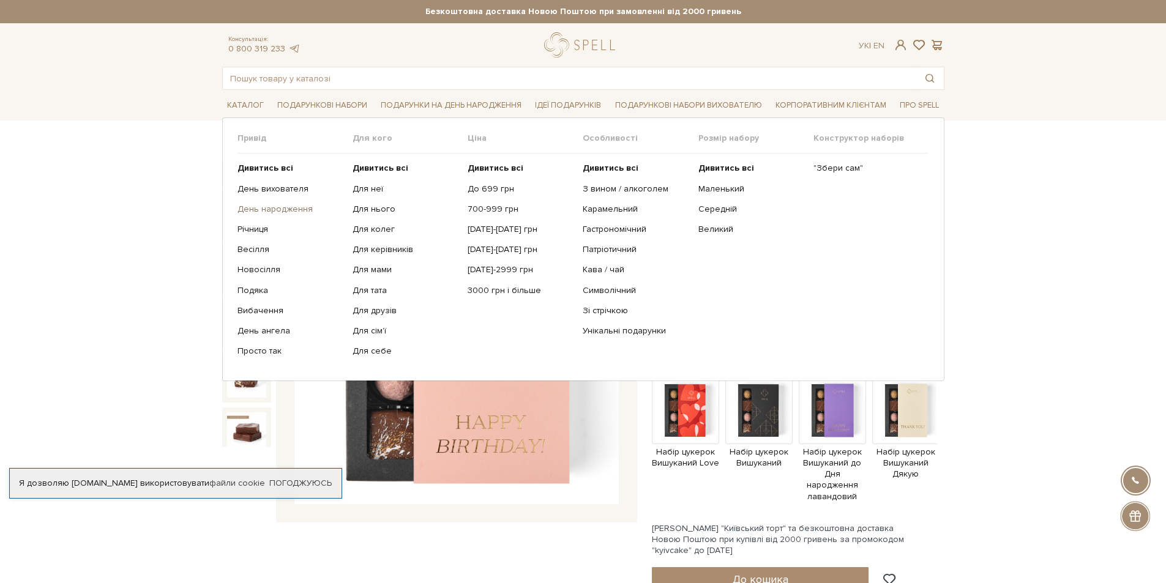
click at [264, 206] on link "День народження" at bounding box center [291, 209] width 106 height 11
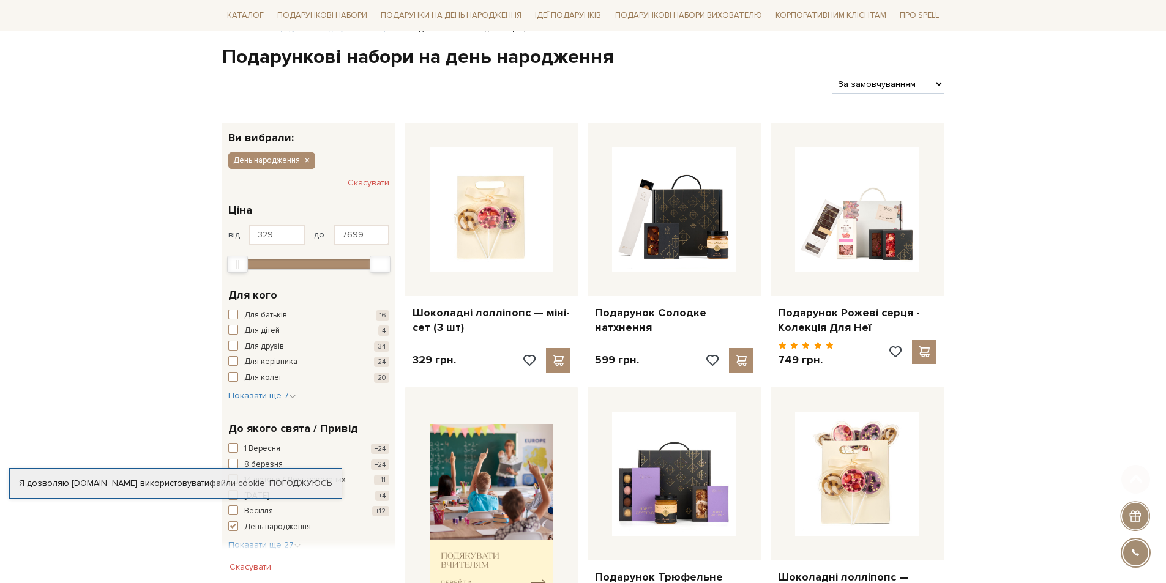
scroll to position [122, 0]
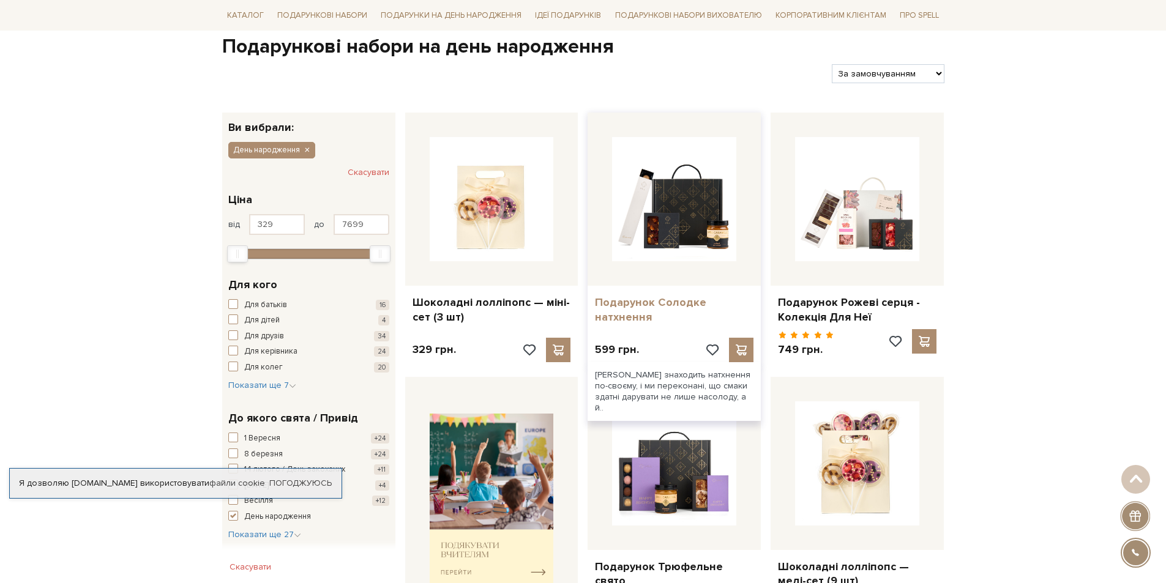
click at [645, 306] on link "Подарунок Солодке натхнення" at bounding box center [674, 310] width 159 height 29
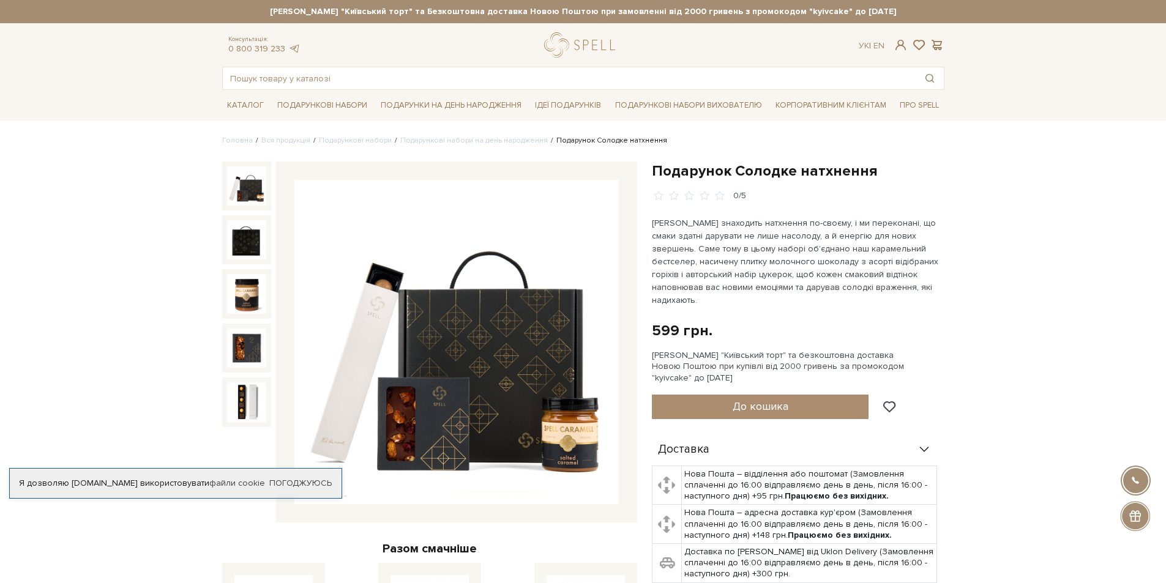
click at [826, 263] on p "Кожен знаходить натхнення по-своєму, і ми переконані, що смаки здатні дарувати …" at bounding box center [795, 262] width 287 height 90
click at [489, 342] on img at bounding box center [456, 342] width 324 height 324
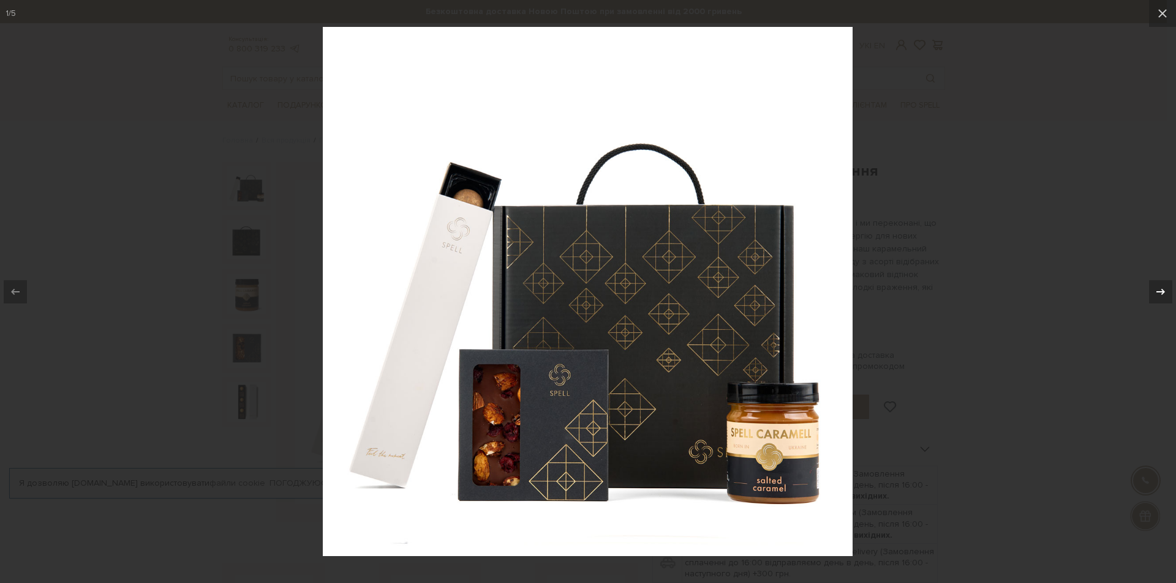
click at [1155, 291] on icon at bounding box center [1160, 292] width 15 height 15
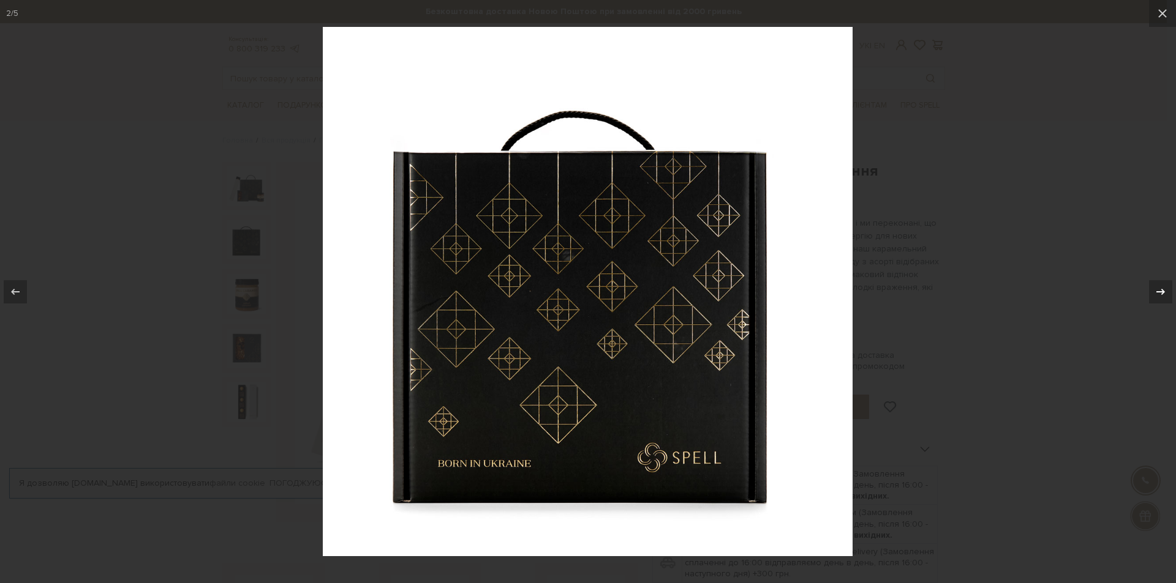
click at [1155, 291] on icon at bounding box center [1160, 292] width 15 height 15
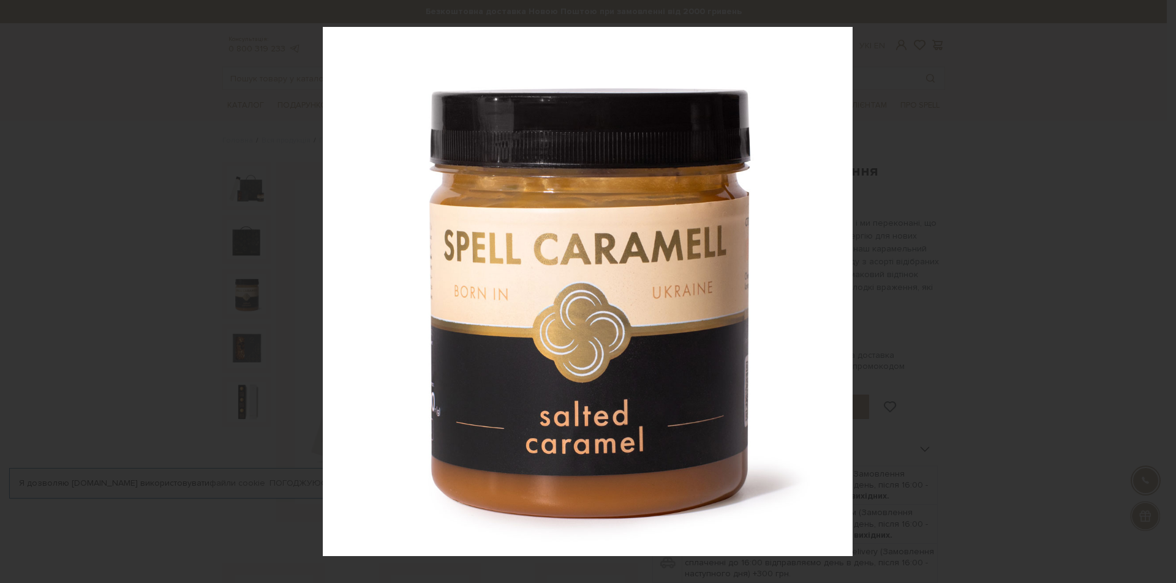
click at [1154, 291] on icon at bounding box center [1160, 292] width 15 height 15
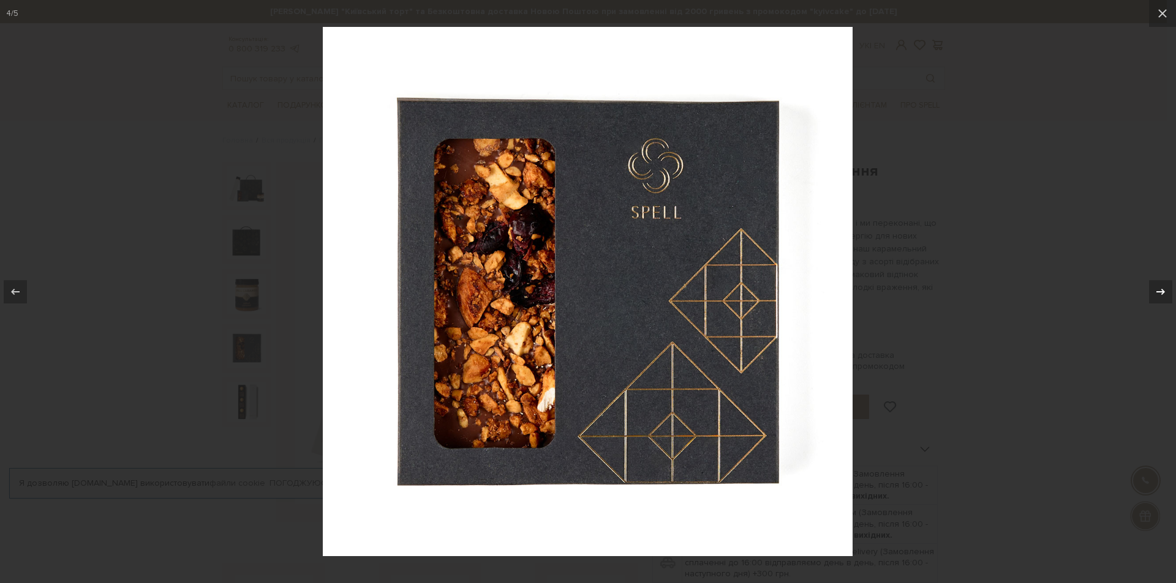
click at [1154, 291] on icon at bounding box center [1160, 292] width 15 height 15
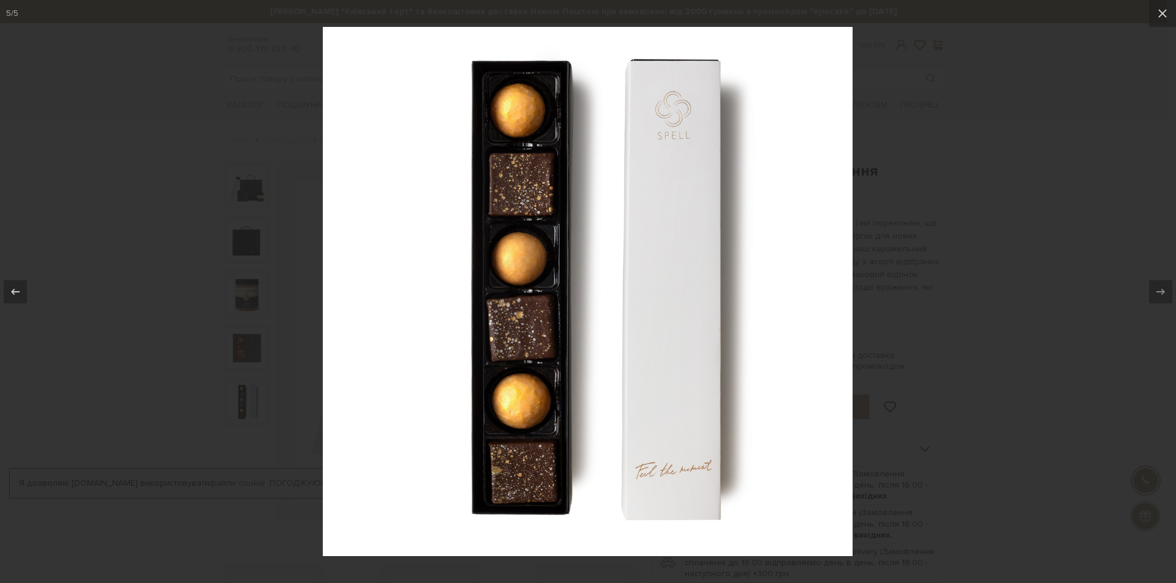
click at [924, 233] on div at bounding box center [588, 291] width 1176 height 583
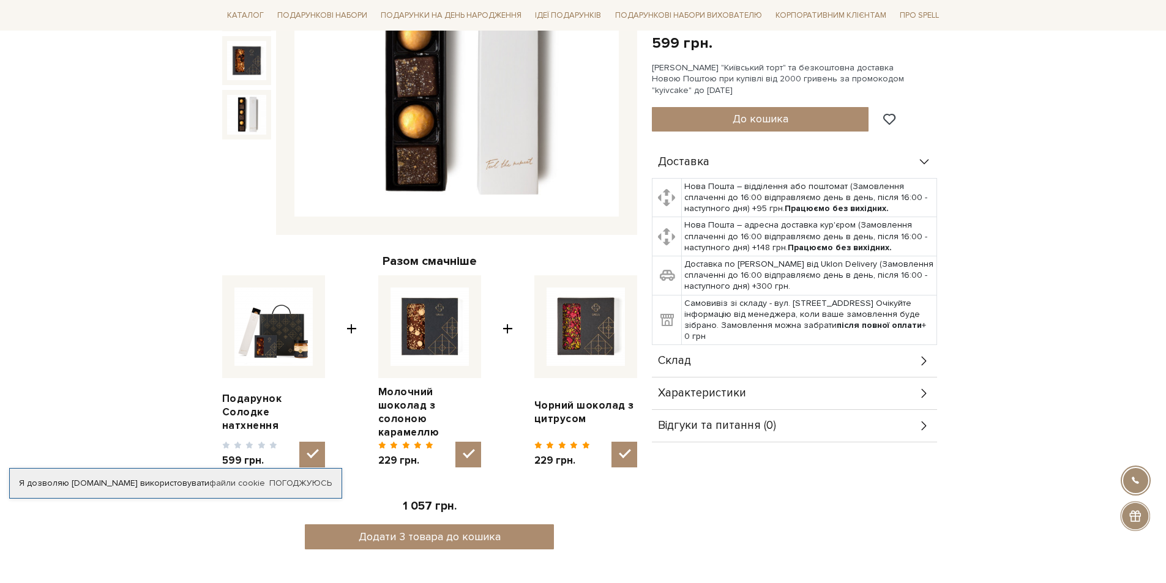
scroll to position [306, 0]
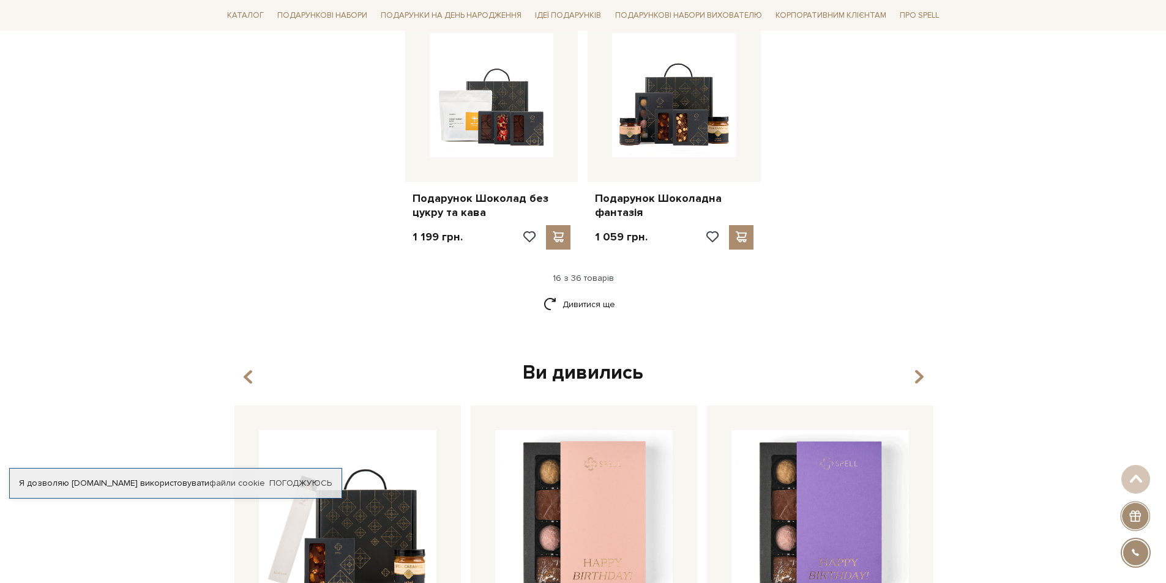
scroll to position [1531, 0]
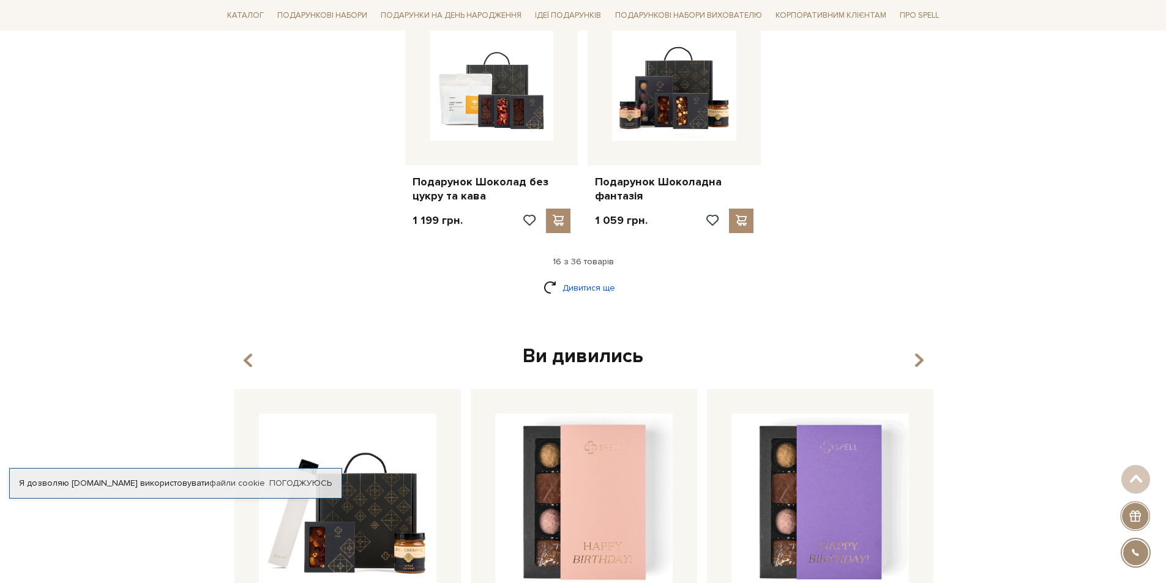
click at [567, 283] on link "Дивитися ще" at bounding box center [584, 287] width 80 height 21
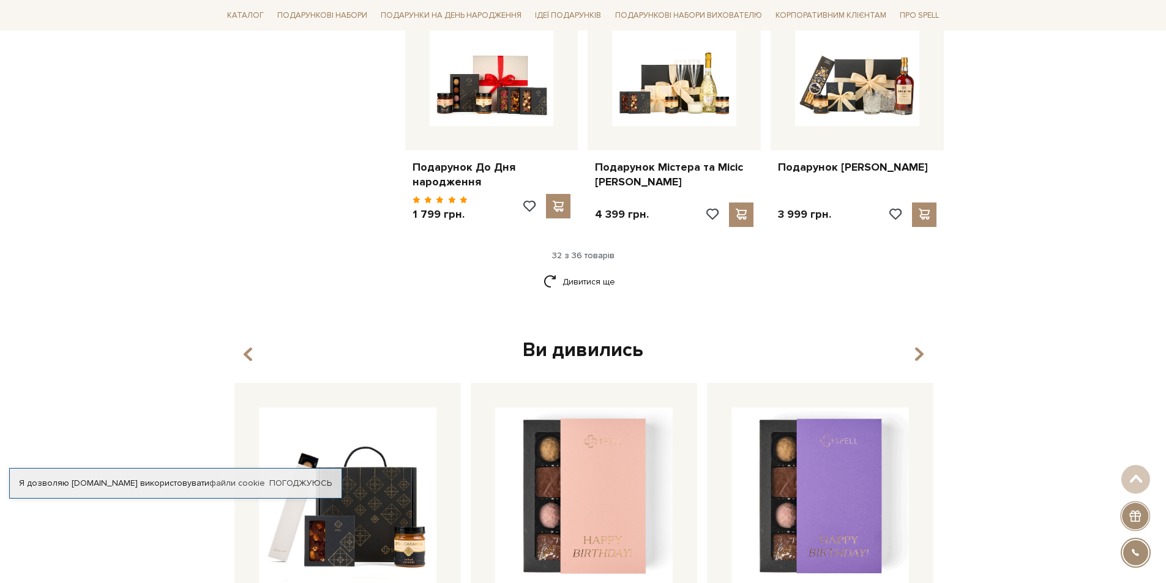
scroll to position [2878, 0]
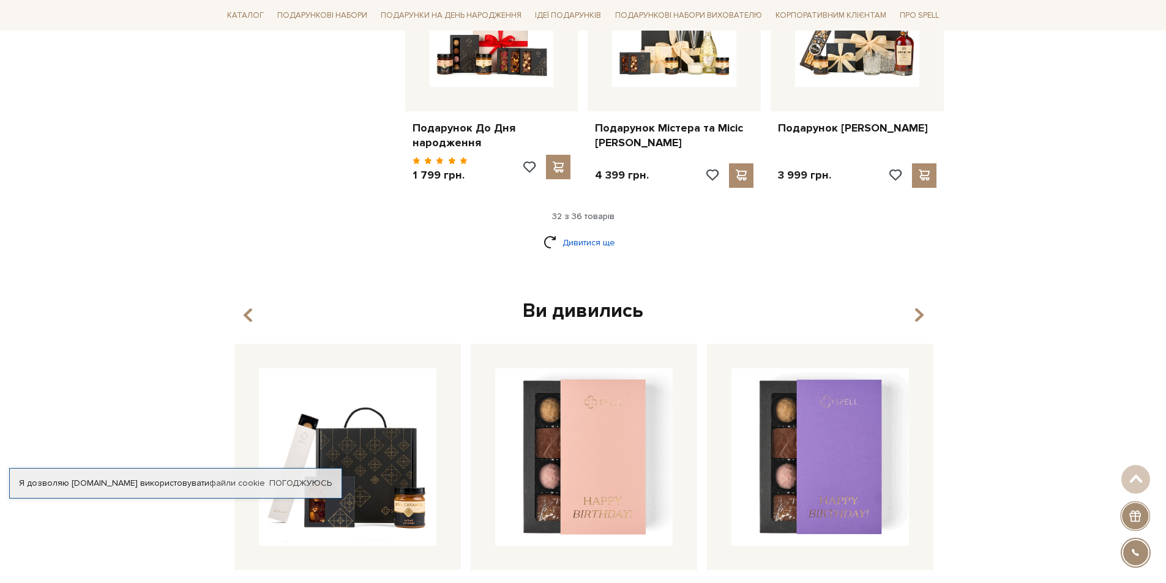
click at [585, 244] on link "Дивитися ще" at bounding box center [584, 242] width 80 height 21
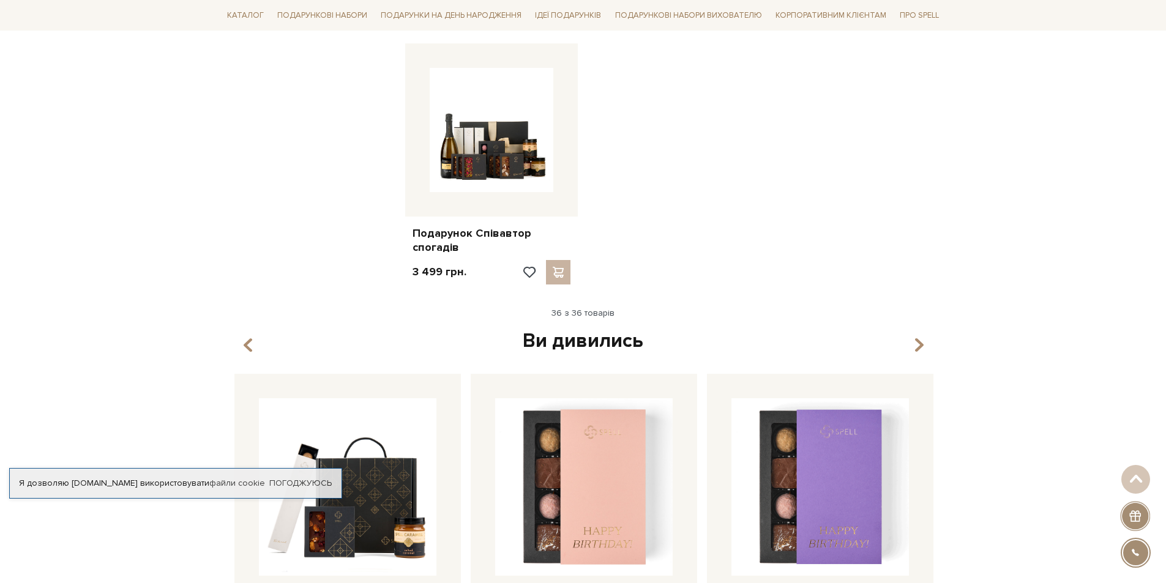
scroll to position [3367, 0]
